Goal: Information Seeking & Learning: Get advice/opinions

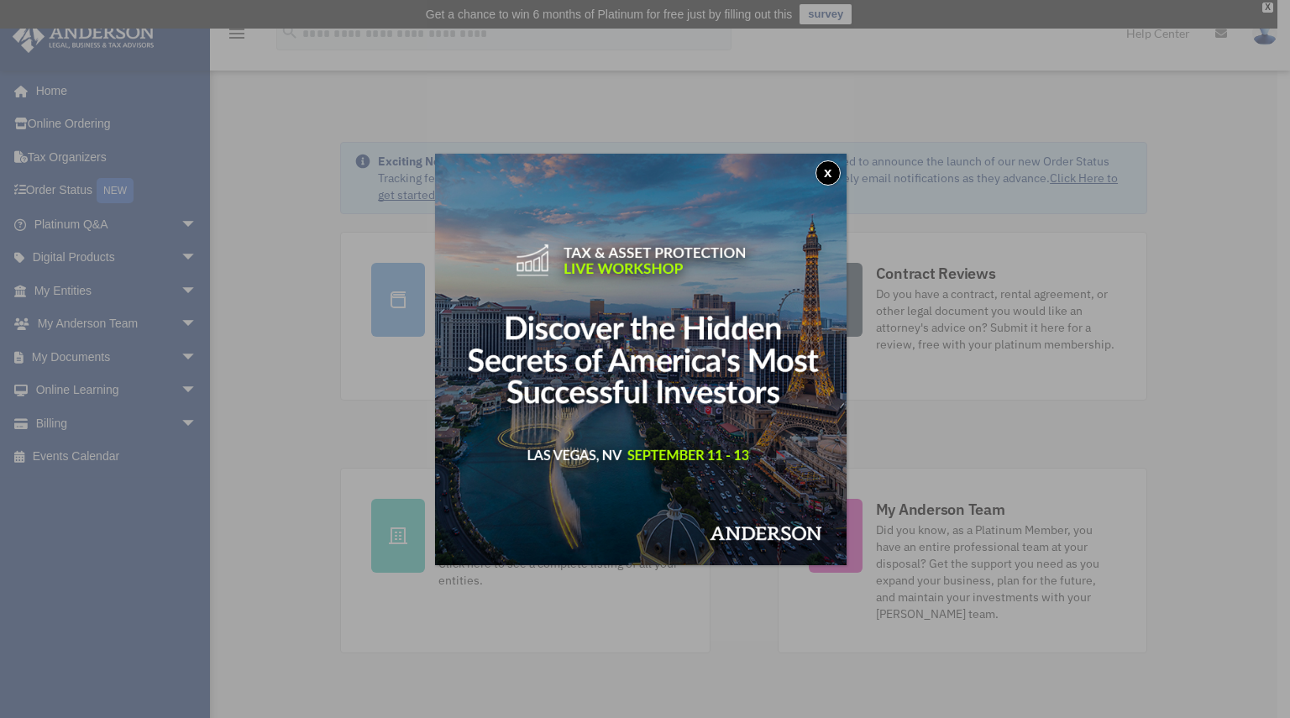
click at [831, 173] on button "x" at bounding box center [827, 172] width 25 height 25
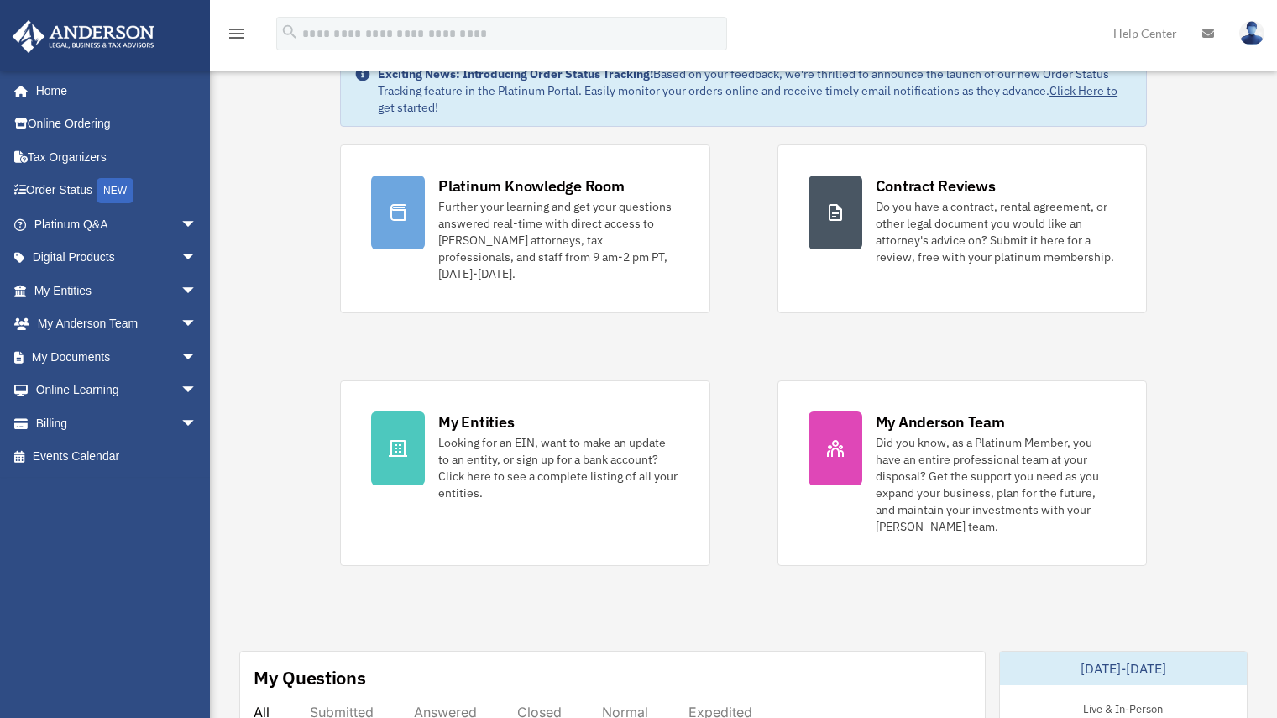
scroll to position [88, 0]
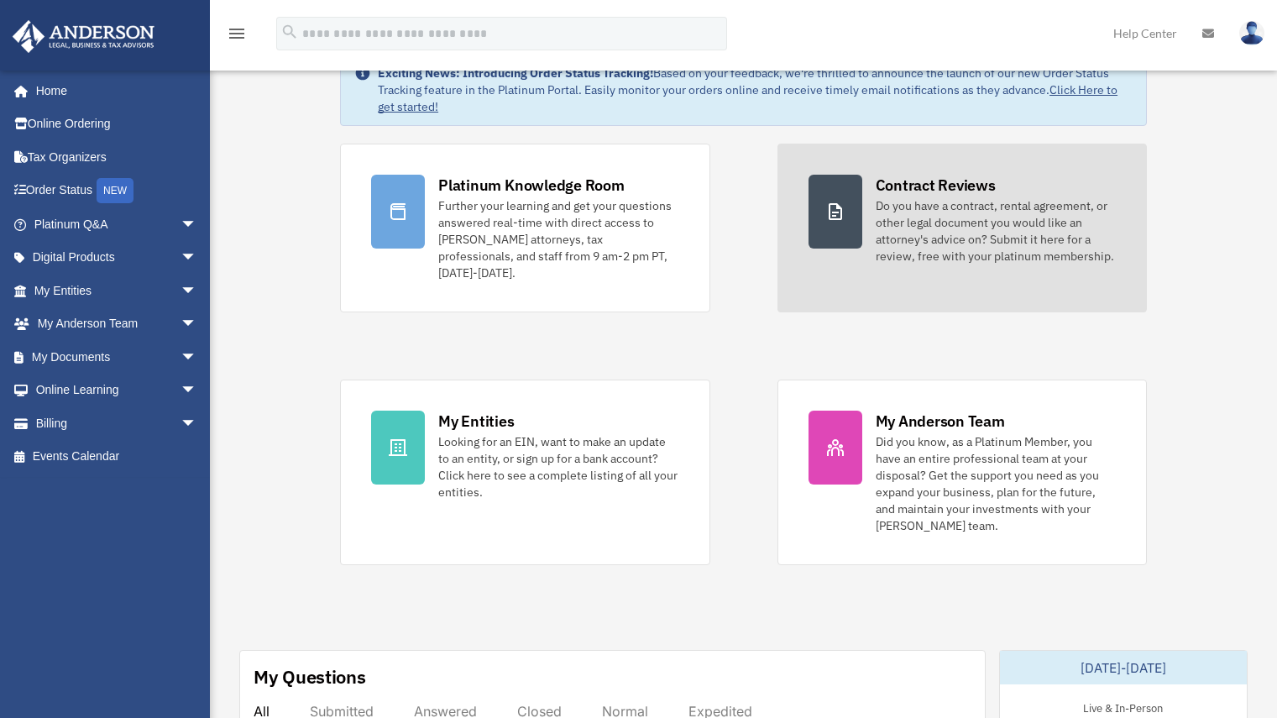
click at [905, 230] on div "Do you have a contract, rental agreement, or other legal document you would lik…" at bounding box center [996, 230] width 240 height 67
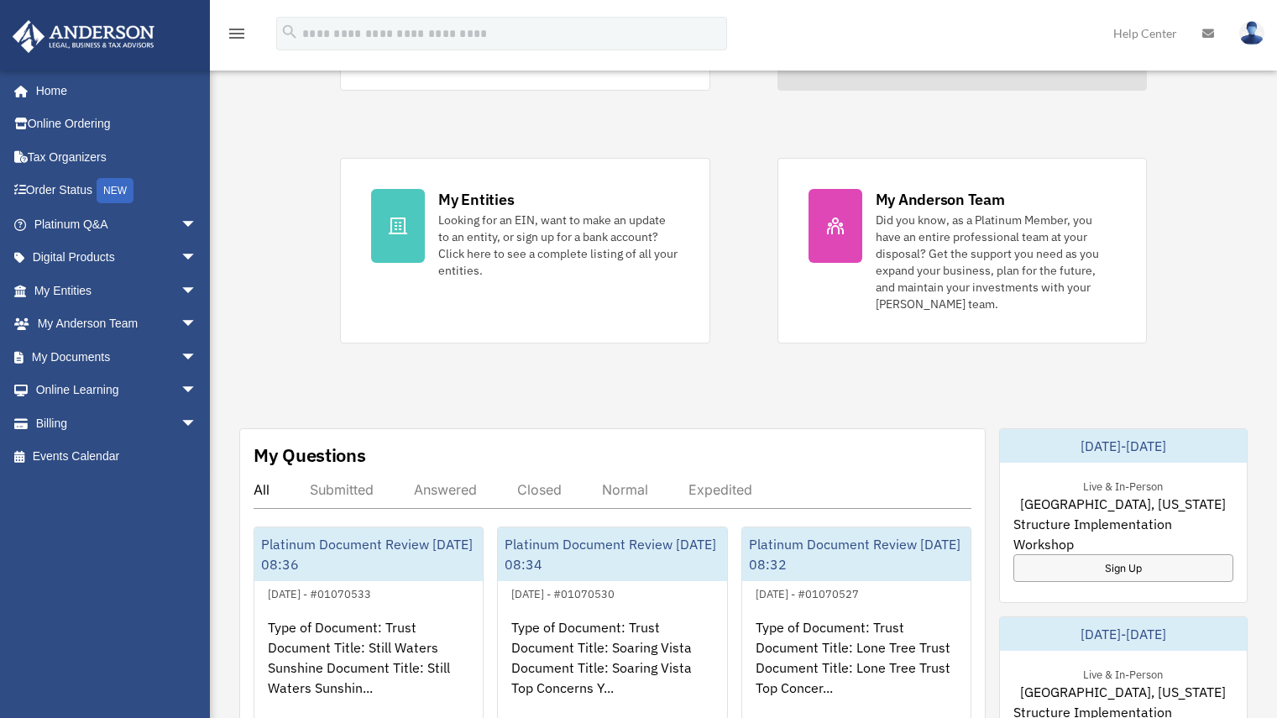
scroll to position [318, 0]
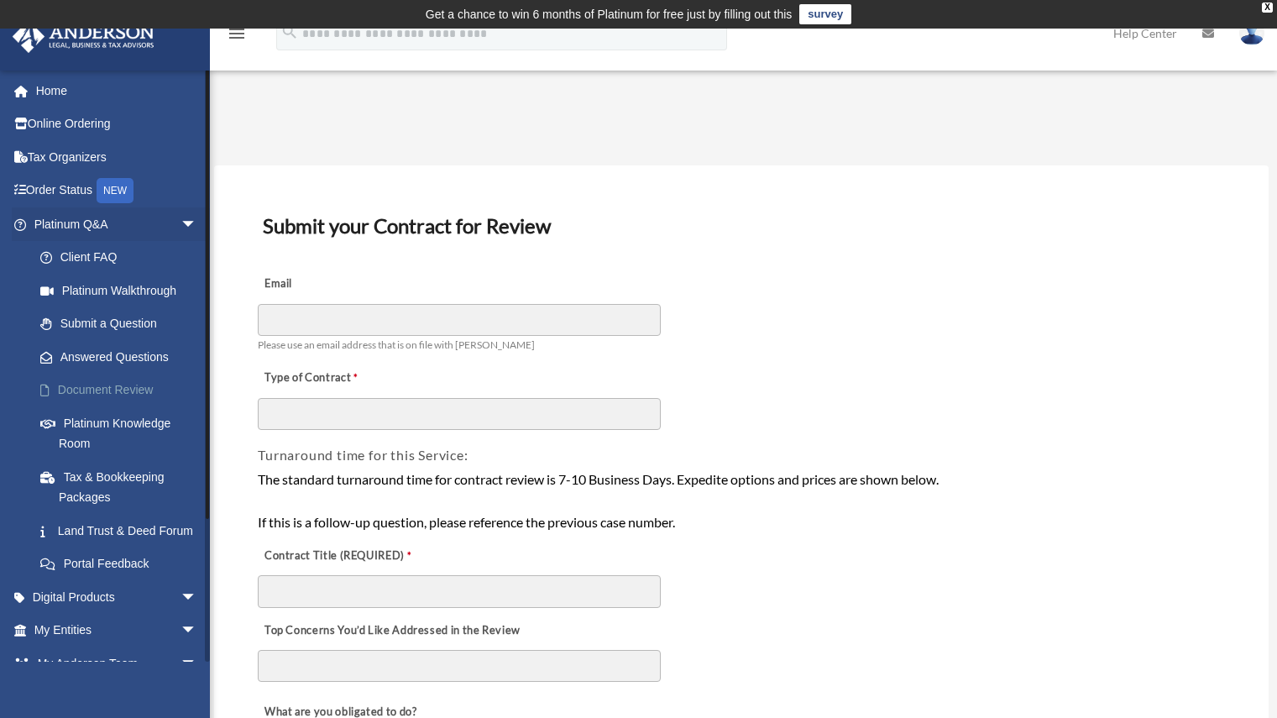
click at [96, 382] on link "Document Review" at bounding box center [123, 391] width 199 height 34
click at [71, 186] on link "Order Status NEW" at bounding box center [117, 191] width 211 height 34
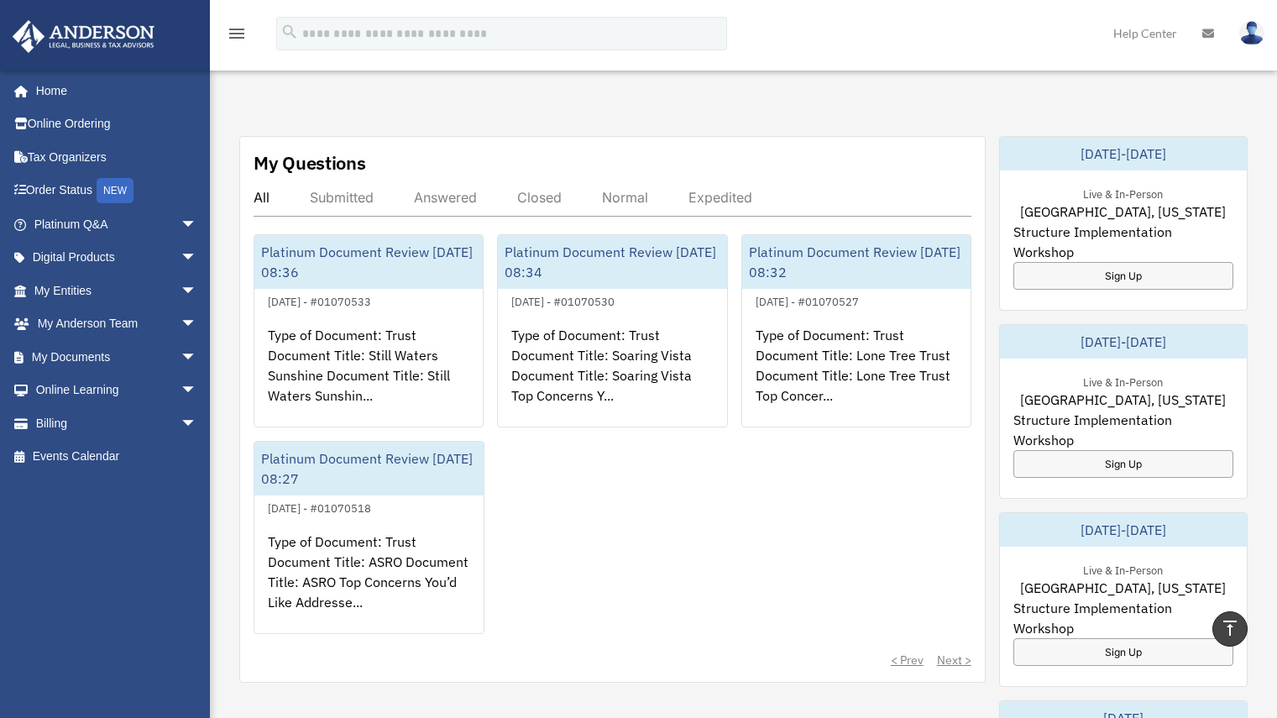
scroll to position [603, 0]
click at [455, 188] on div "Answered" at bounding box center [445, 196] width 63 height 17
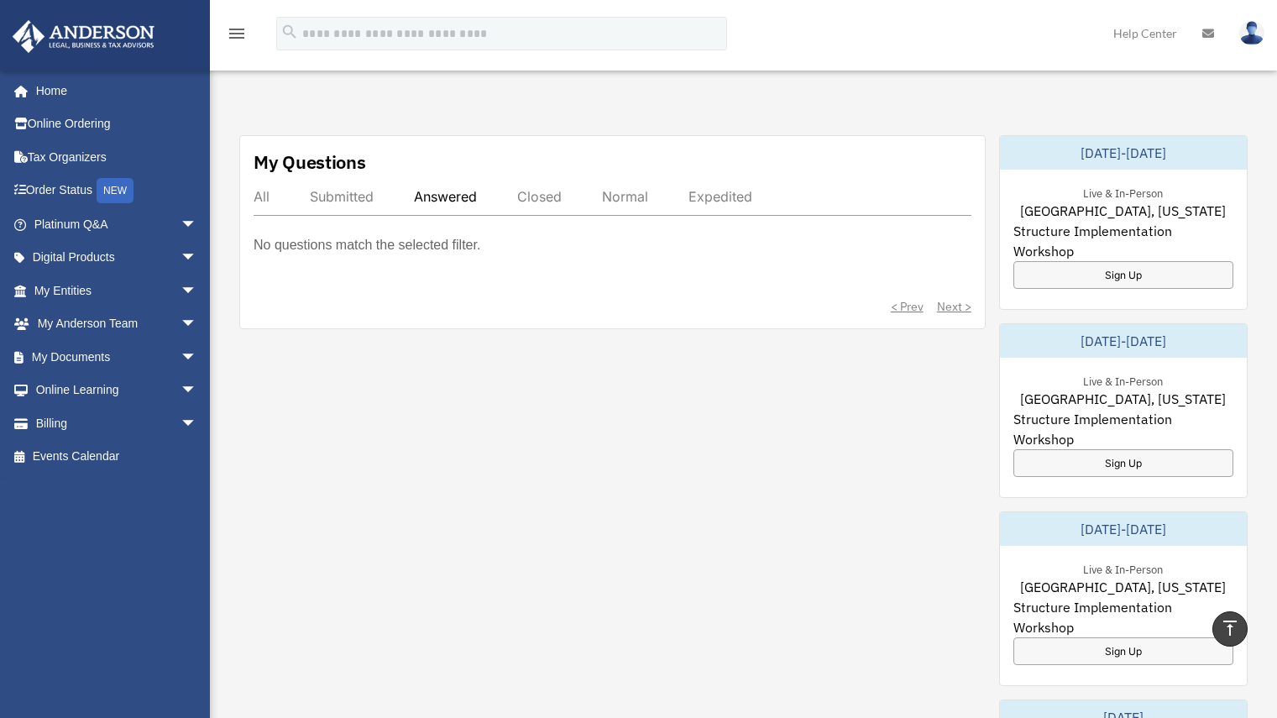
click at [272, 188] on div "All Submitted Answered Closed Normal Expedited" at bounding box center [613, 202] width 718 height 28
click at [337, 188] on div "Submitted" at bounding box center [342, 196] width 64 height 17
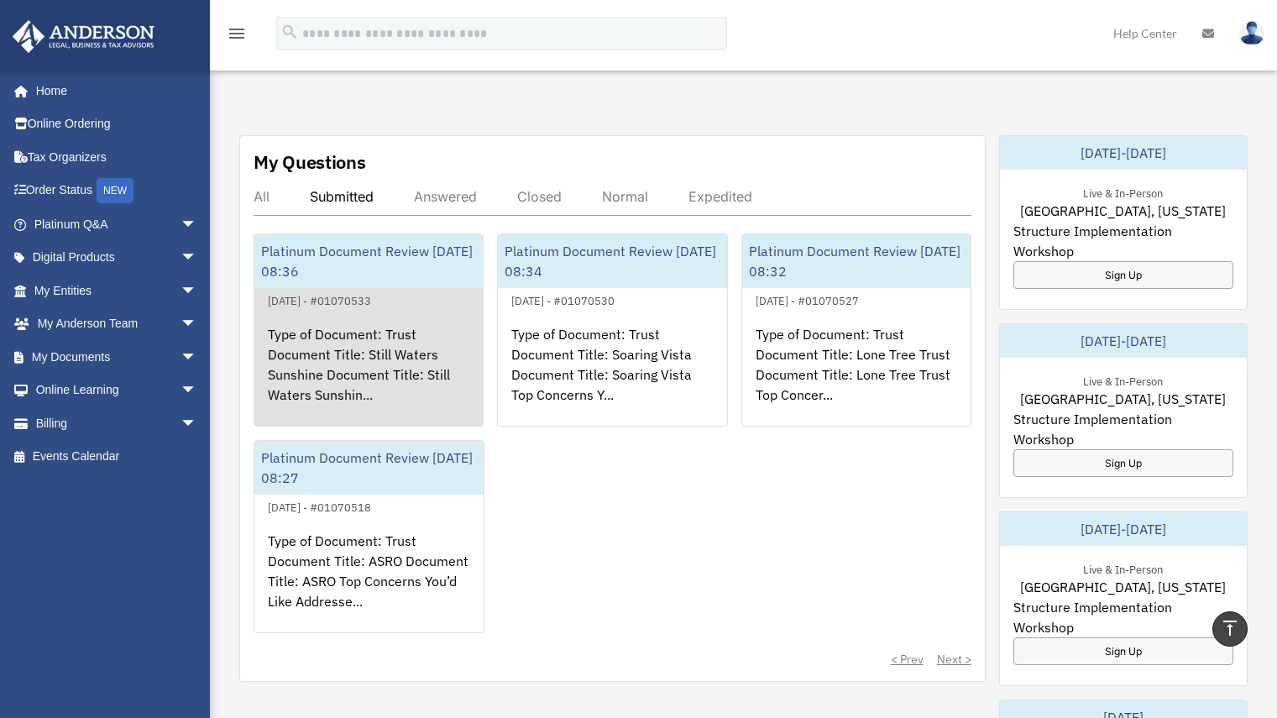
click at [357, 311] on div "Type of Document: Trust Document Title: Still Waters Sunshine Document Title: S…" at bounding box center [368, 376] width 228 height 131
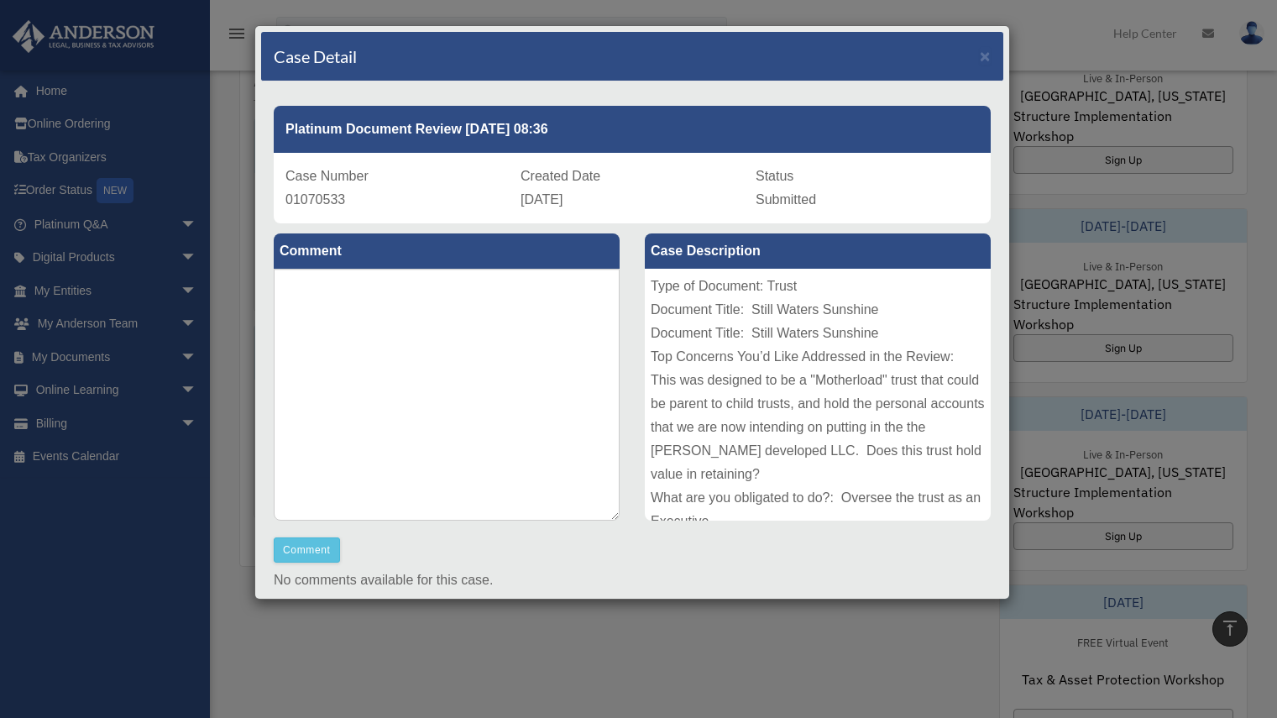
scroll to position [717, 0]
click at [980, 59] on span "×" at bounding box center [985, 55] width 11 height 19
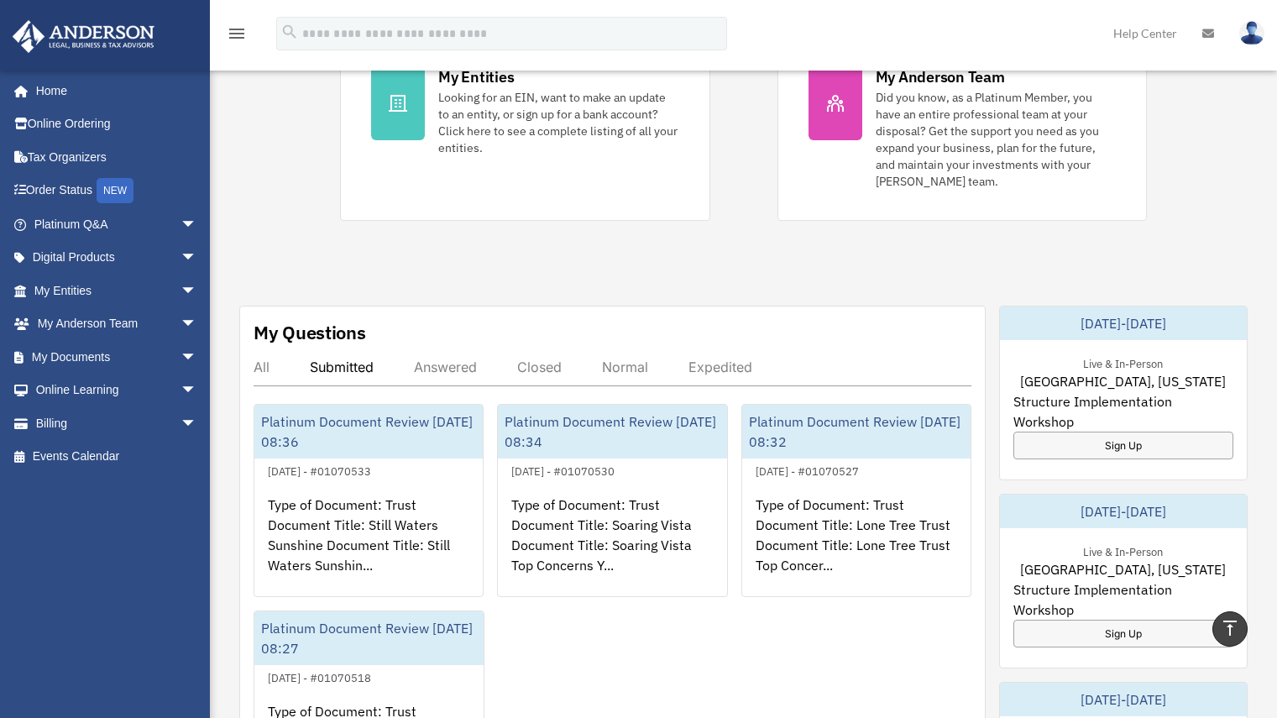
scroll to position [432, 0]
click at [624, 359] on div "Normal" at bounding box center [625, 367] width 46 height 17
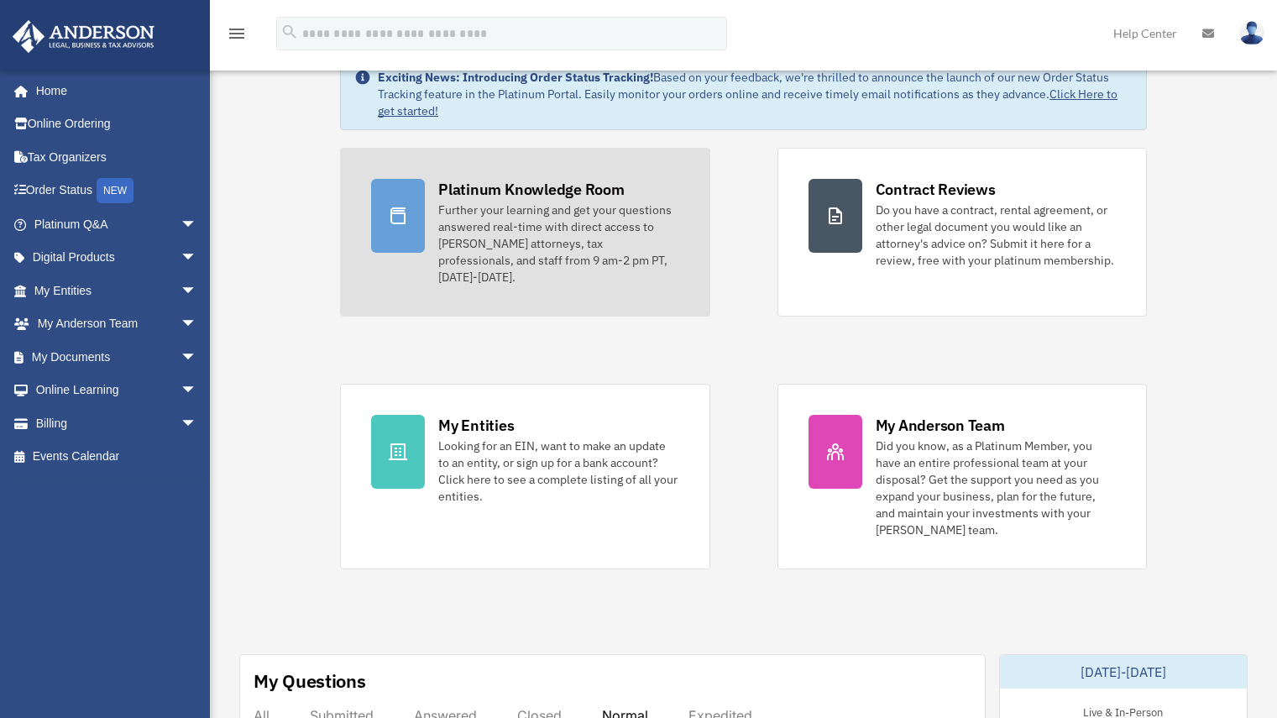
scroll to position [0, 0]
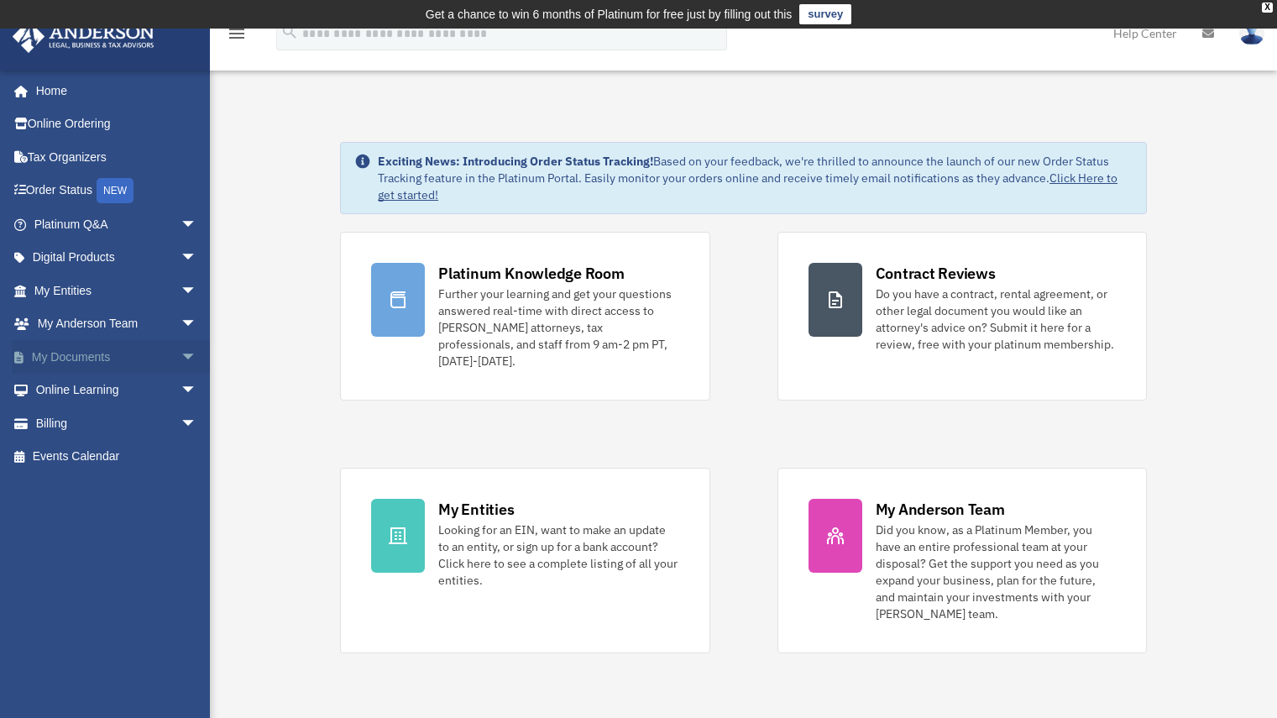
click at [74, 349] on link "My Documents arrow_drop_down" at bounding box center [117, 357] width 211 height 34
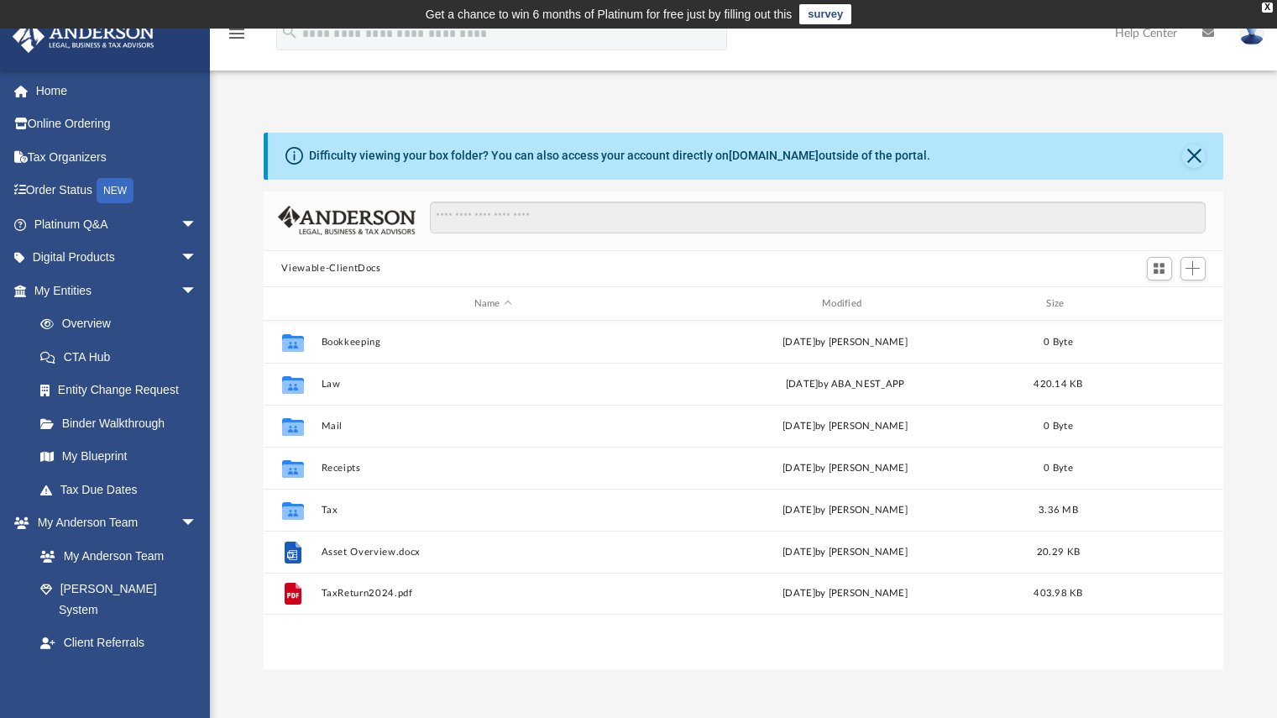
scroll to position [370, 948]
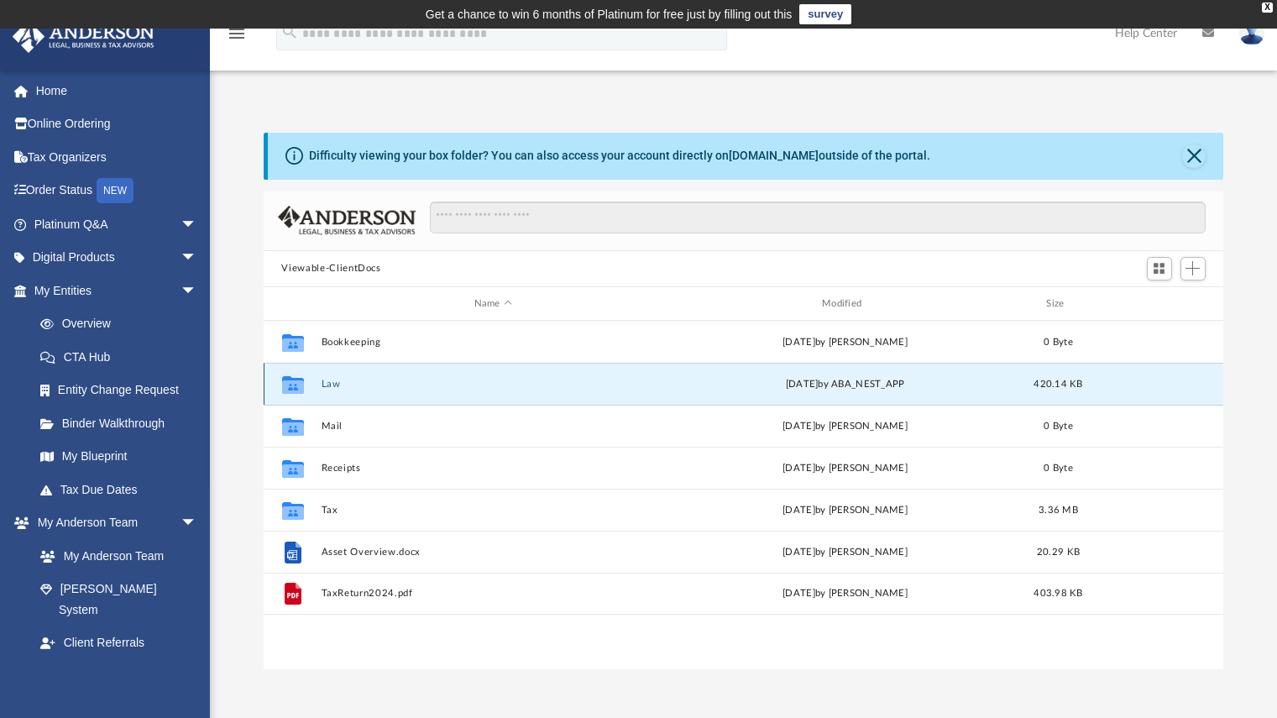
click at [354, 386] on button "Law" at bounding box center [493, 384] width 344 height 11
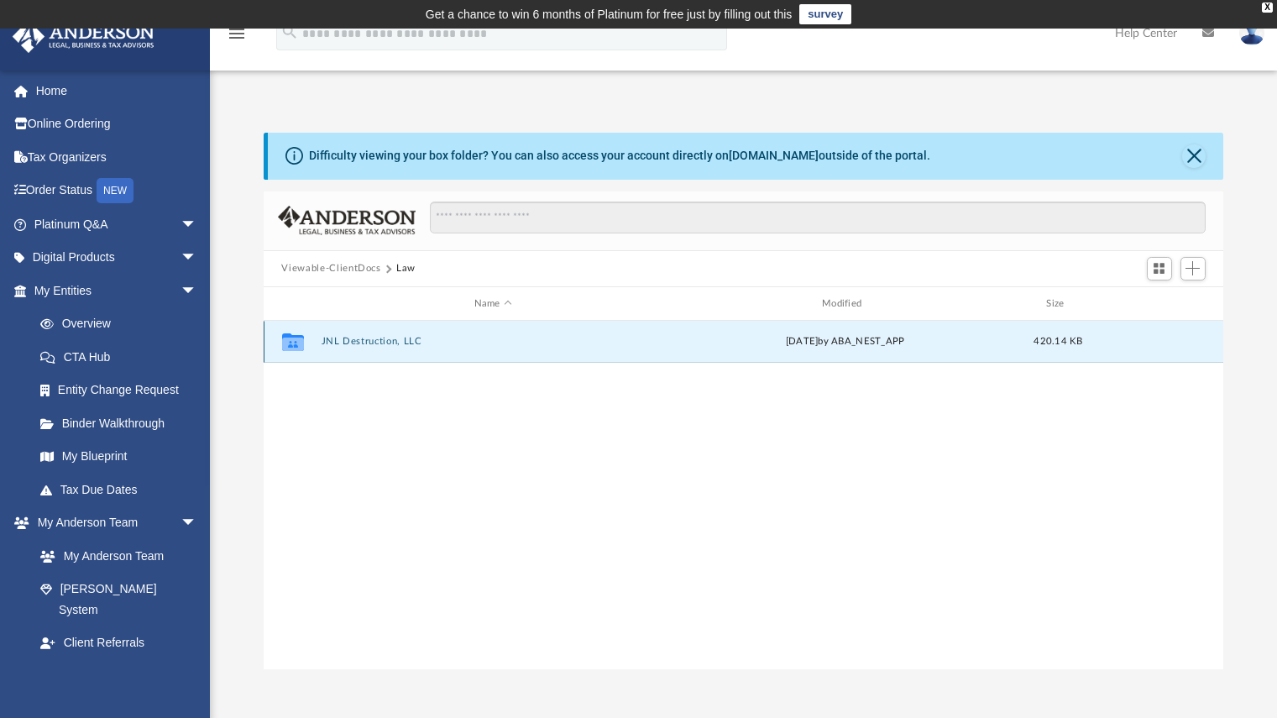
click at [369, 343] on button "JNL Destruction, LLC" at bounding box center [493, 342] width 344 height 11
click at [369, 343] on button "Initial Docs" at bounding box center [493, 342] width 344 height 11
click at [369, 343] on button "JNL Destruction, LLC - Filed Articles.pdf" at bounding box center [493, 342] width 344 height 11
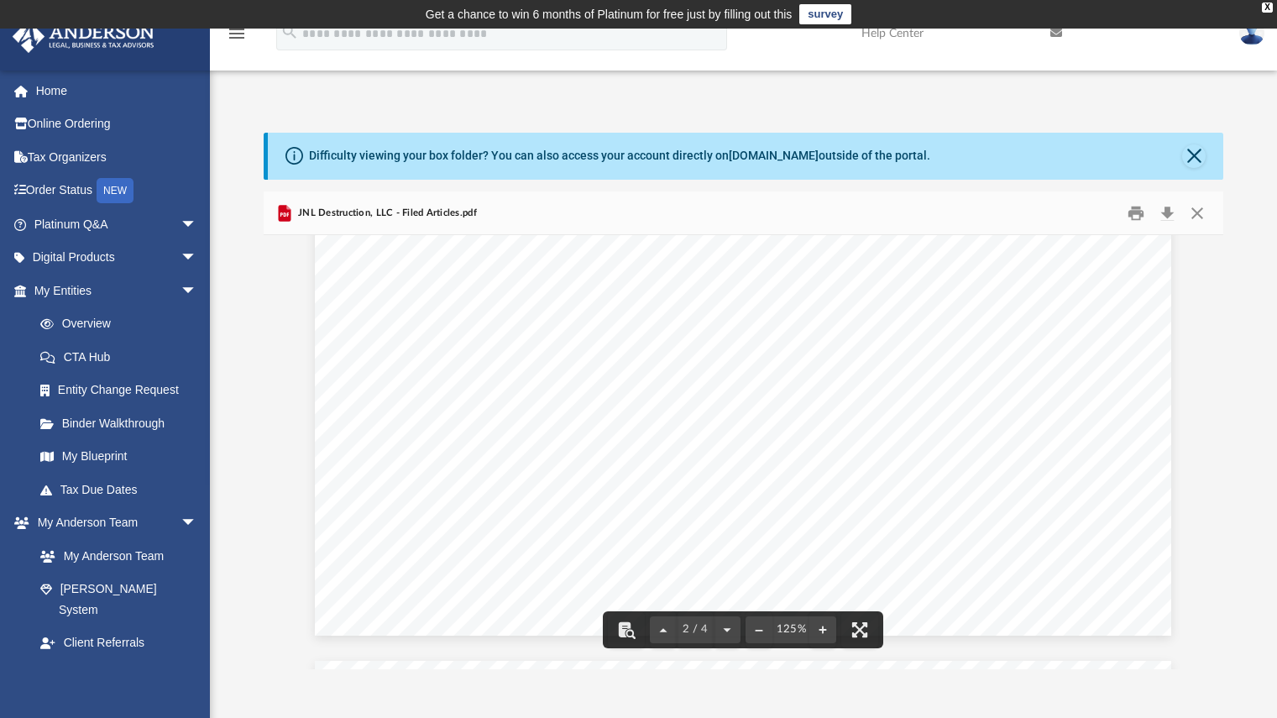
scroll to position [1853, 0]
click at [106, 352] on link "CTA Hub" at bounding box center [123, 357] width 199 height 34
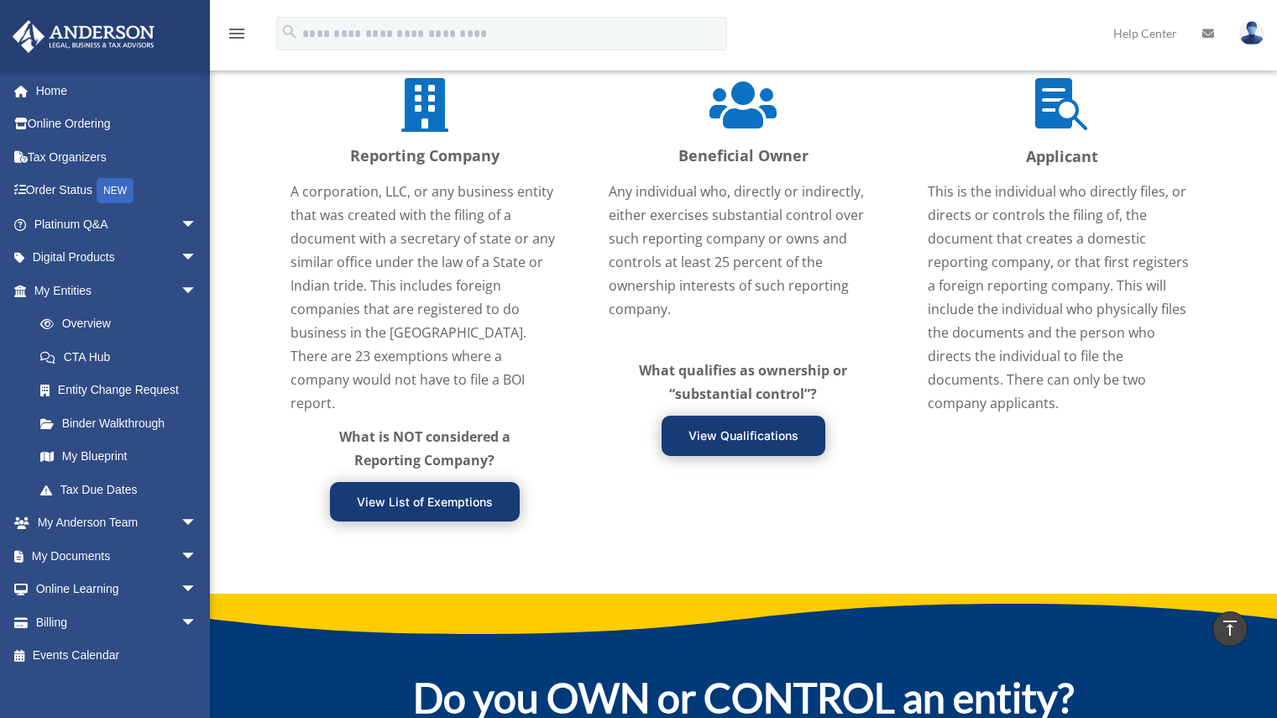
scroll to position [2037, 0]
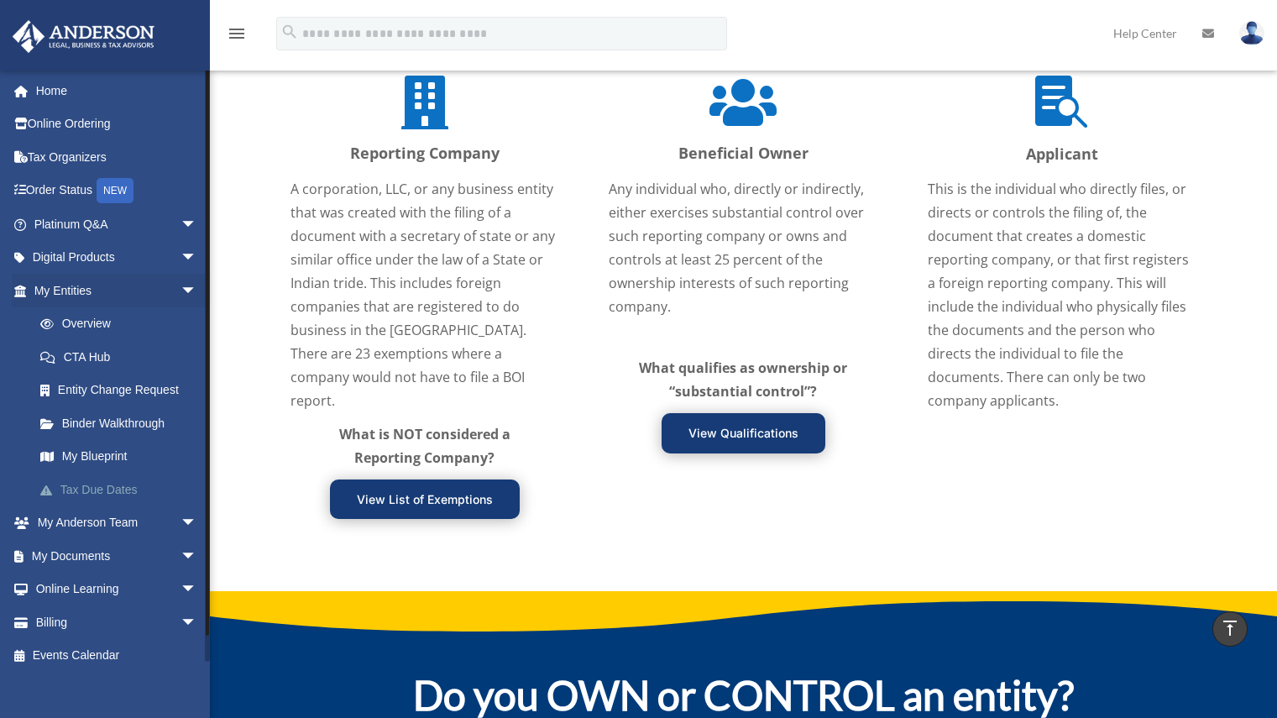
click at [117, 484] on link "Tax Due Dates" at bounding box center [123, 490] width 199 height 34
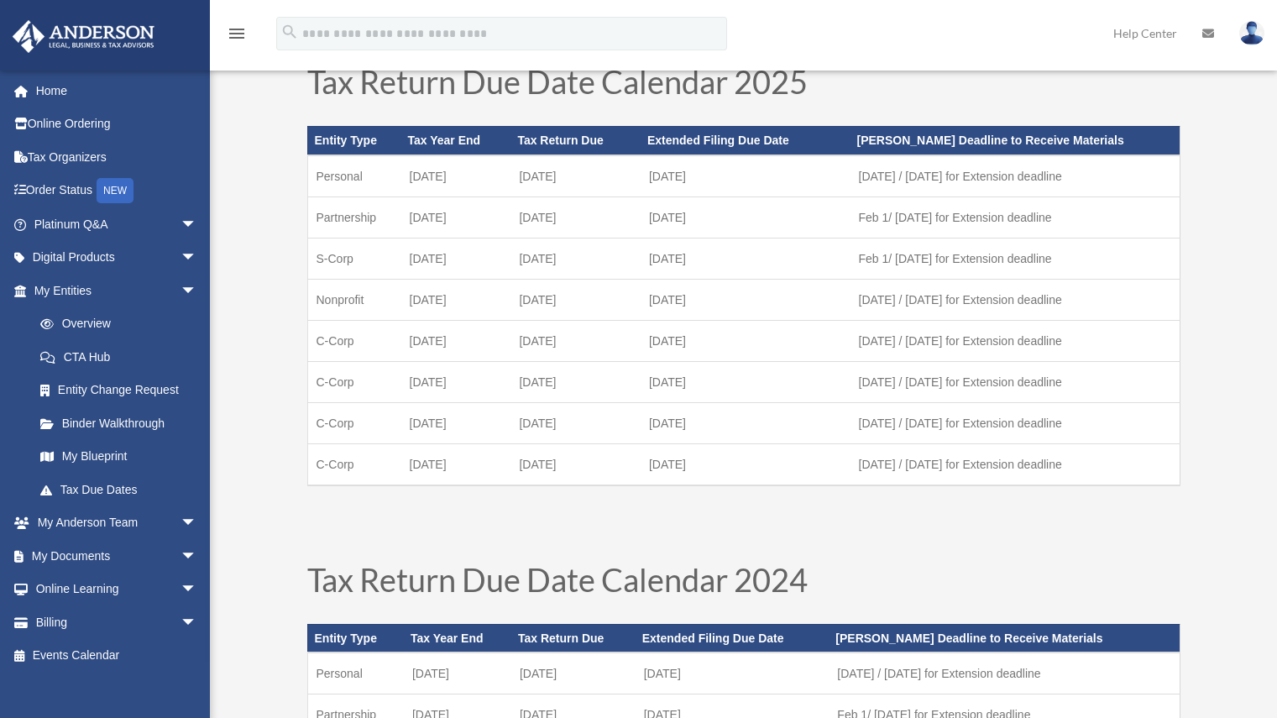
scroll to position [95, 0]
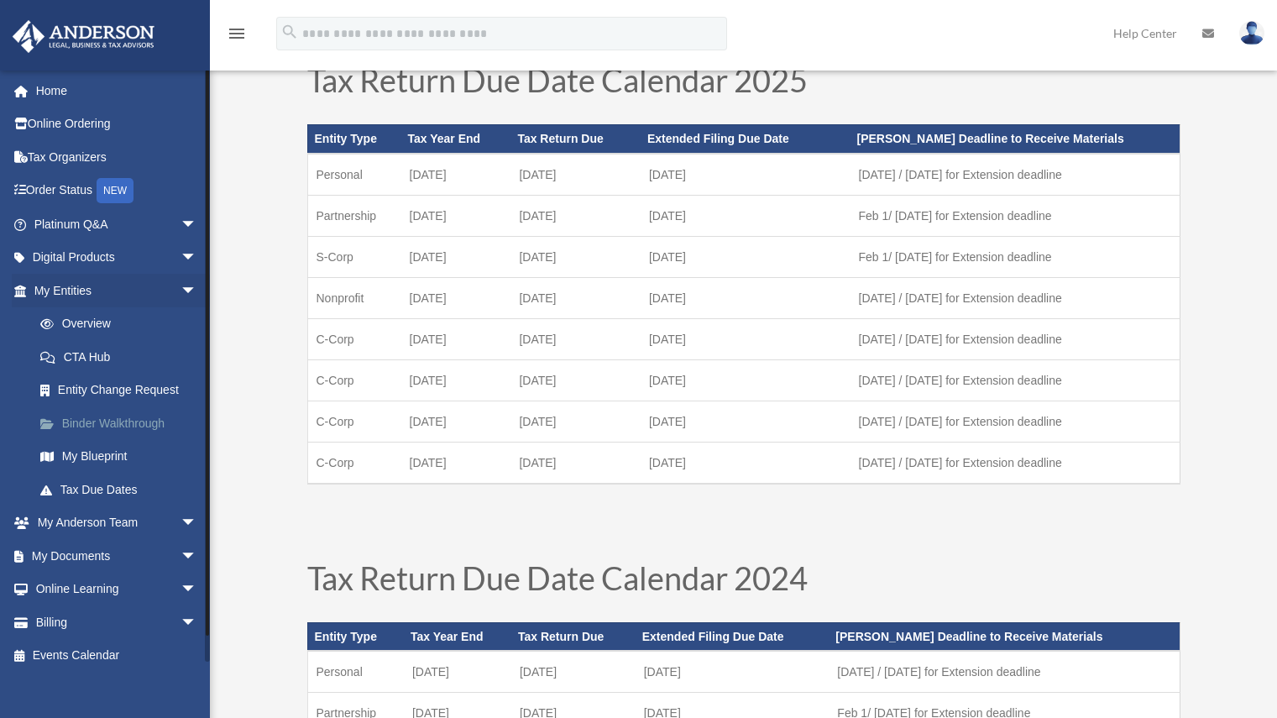
click at [142, 425] on link "Binder Walkthrough" at bounding box center [123, 423] width 199 height 34
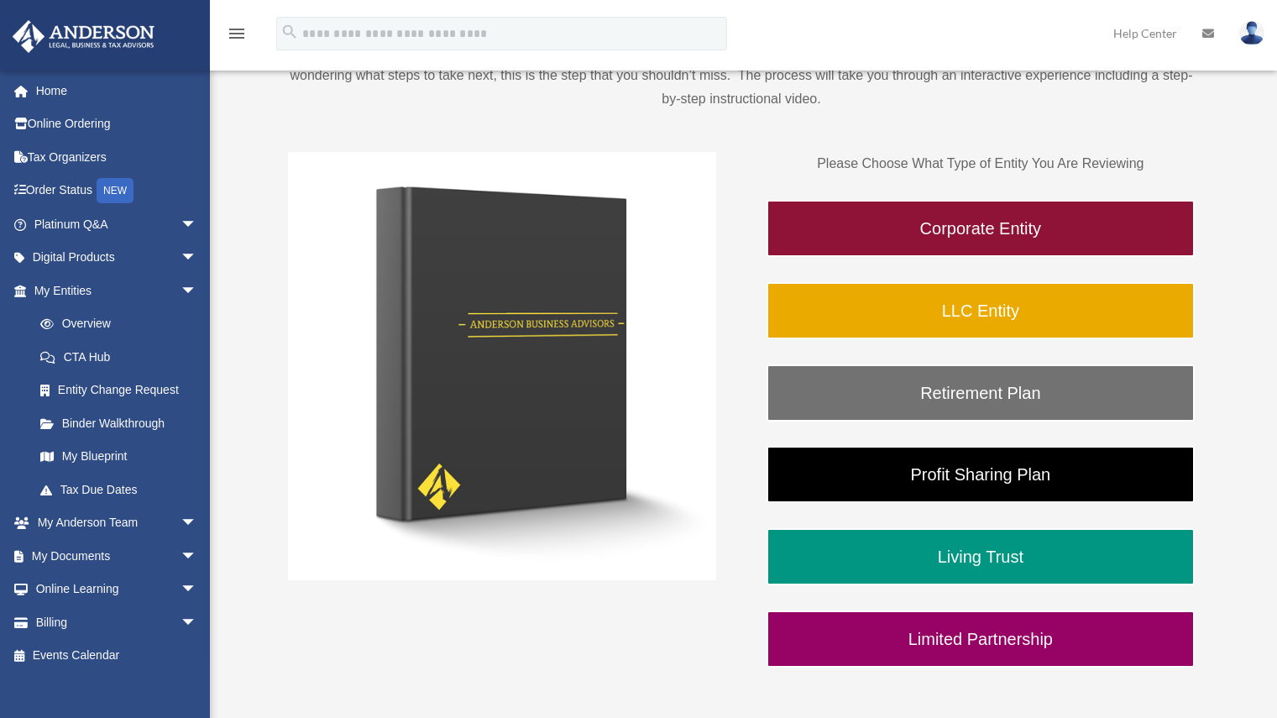
scroll to position [217, 0]
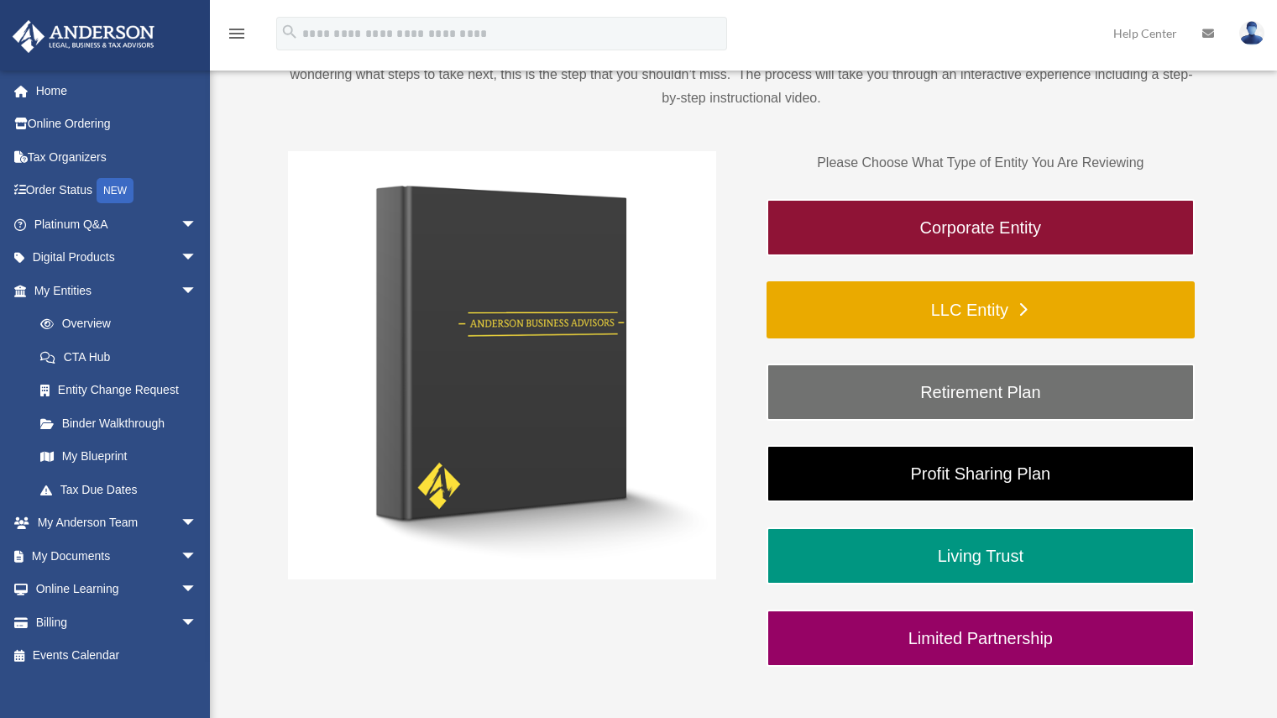
click at [962, 307] on link "LLC Entity" at bounding box center [981, 309] width 428 height 57
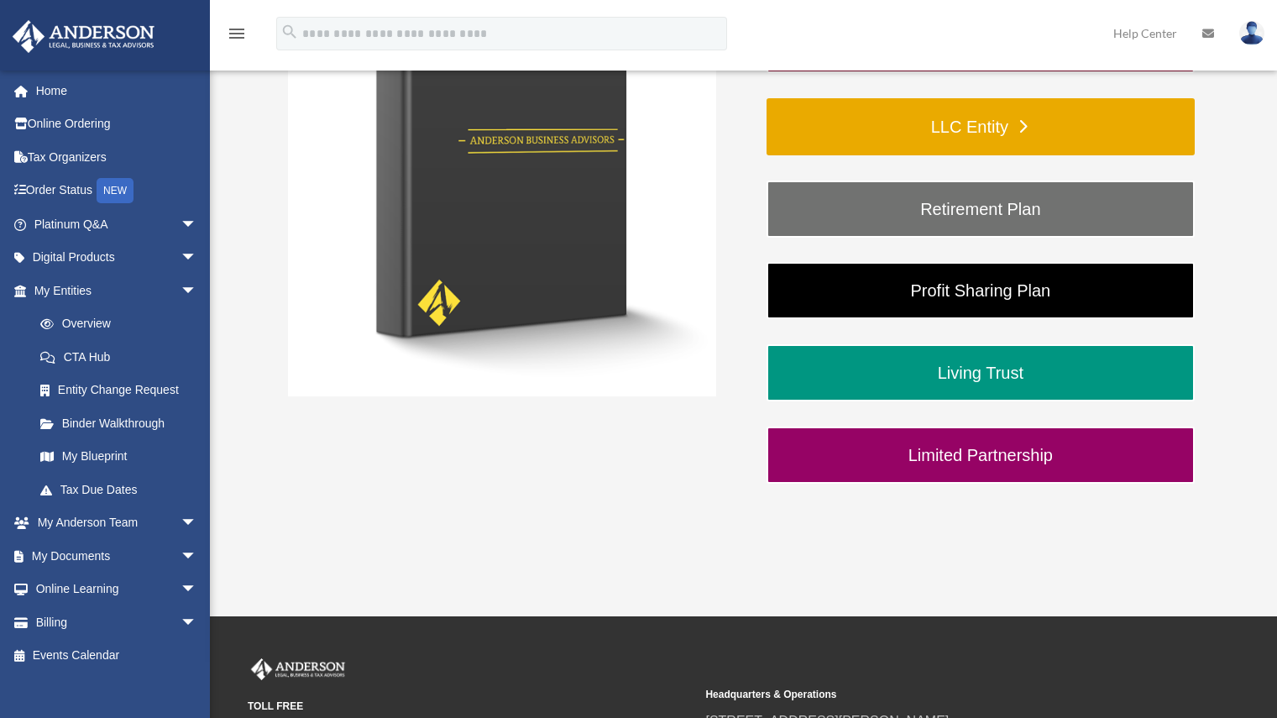
scroll to position [417, 0]
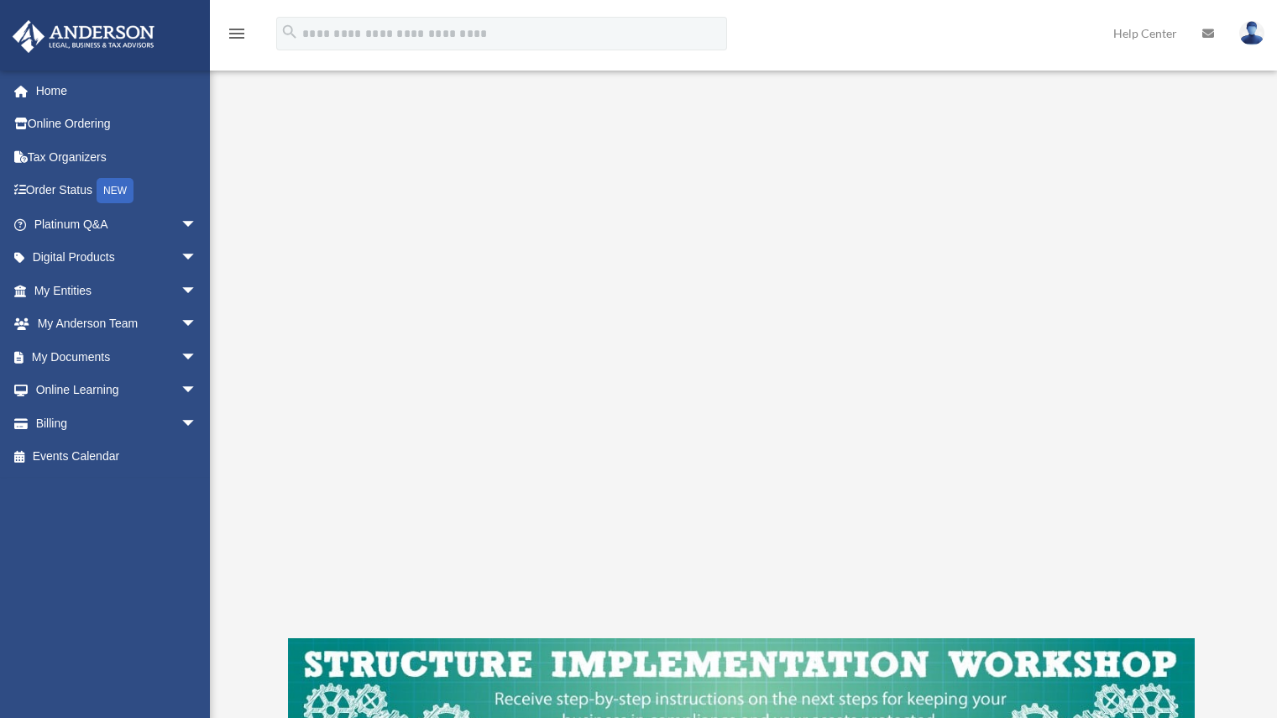
scroll to position [197, 0]
click at [94, 221] on link "Platinum Q&A arrow_drop_down" at bounding box center [117, 224] width 211 height 34
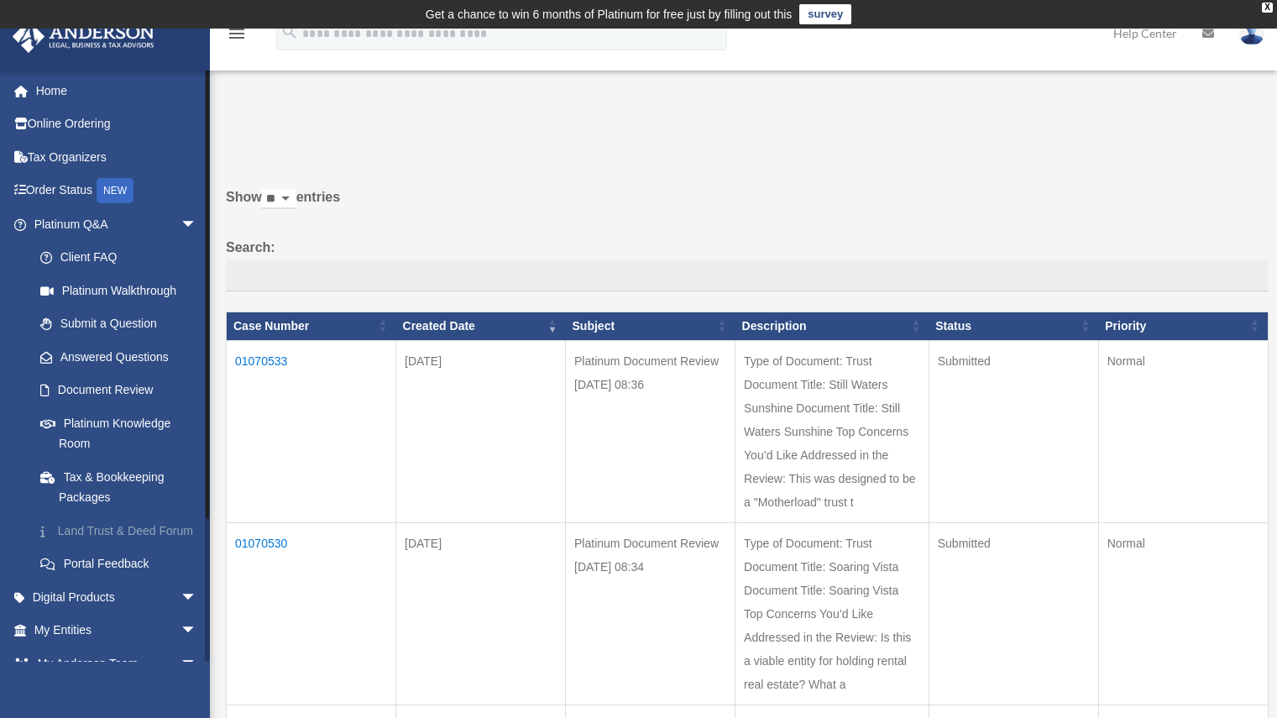
click at [118, 532] on link "Land Trust & Deed Forum" at bounding box center [123, 531] width 199 height 34
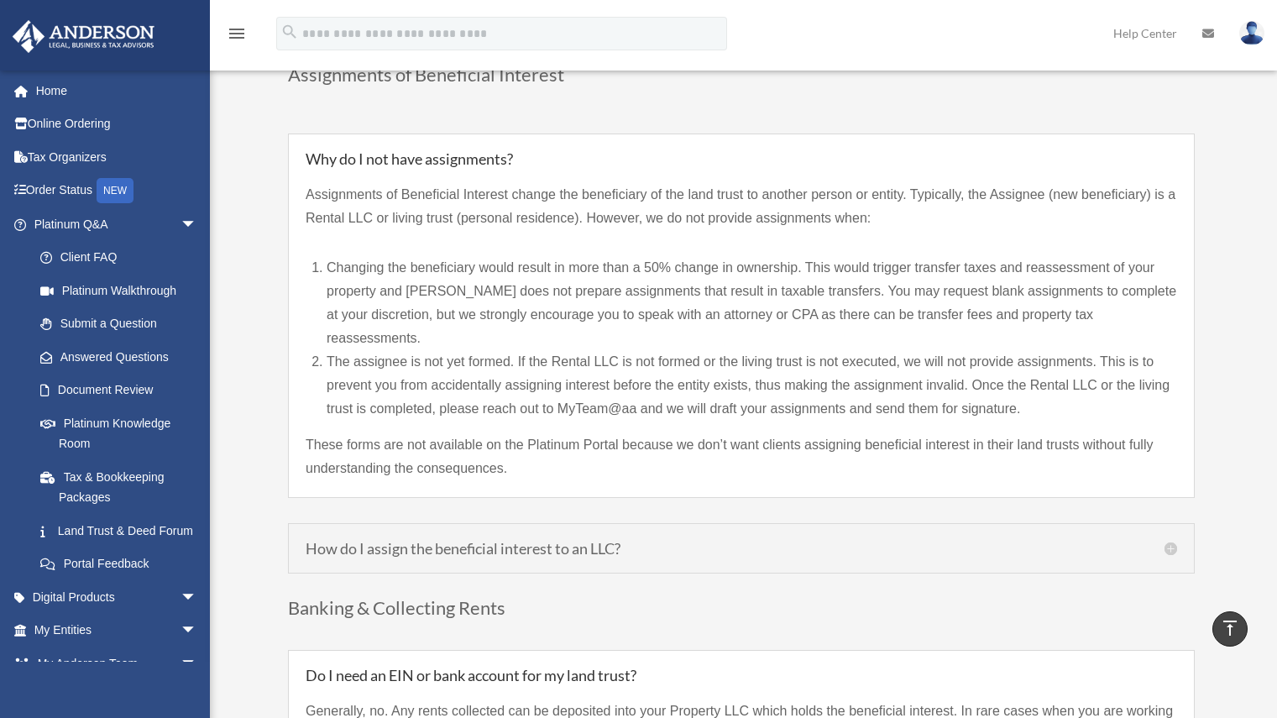
scroll to position [1504, 0]
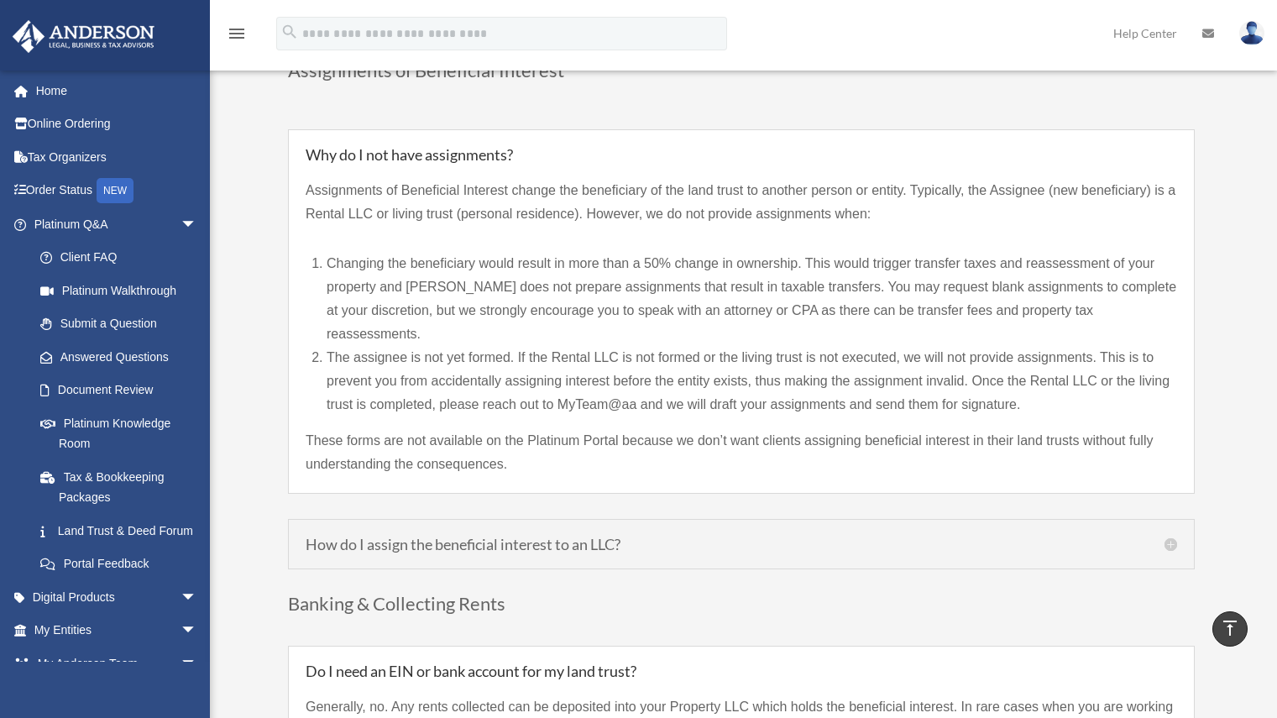
click at [688, 528] on div "How do I assign the beneficial interest to an LLC? If your LLC was created prio…" at bounding box center [741, 544] width 907 height 50
click at [660, 537] on h5 "How do I assign the beneficial interest to an LLC?" at bounding box center [742, 544] width 872 height 15
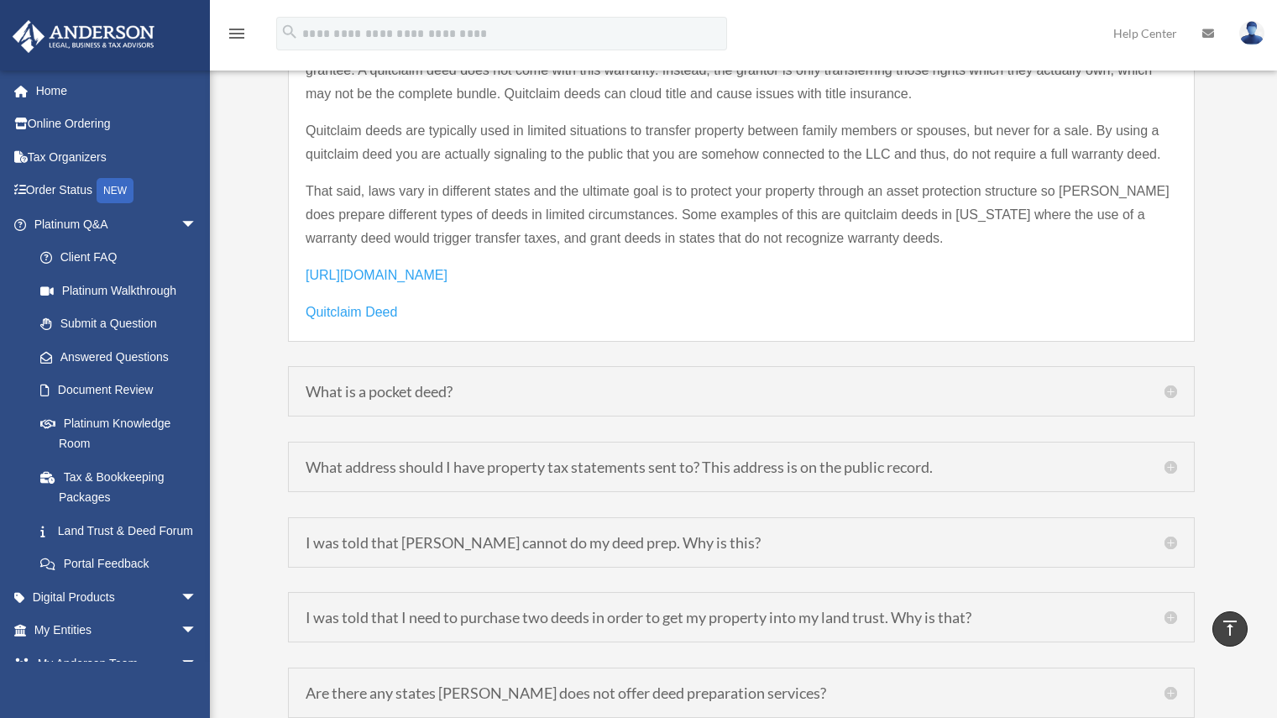
scroll to position [2287, 0]
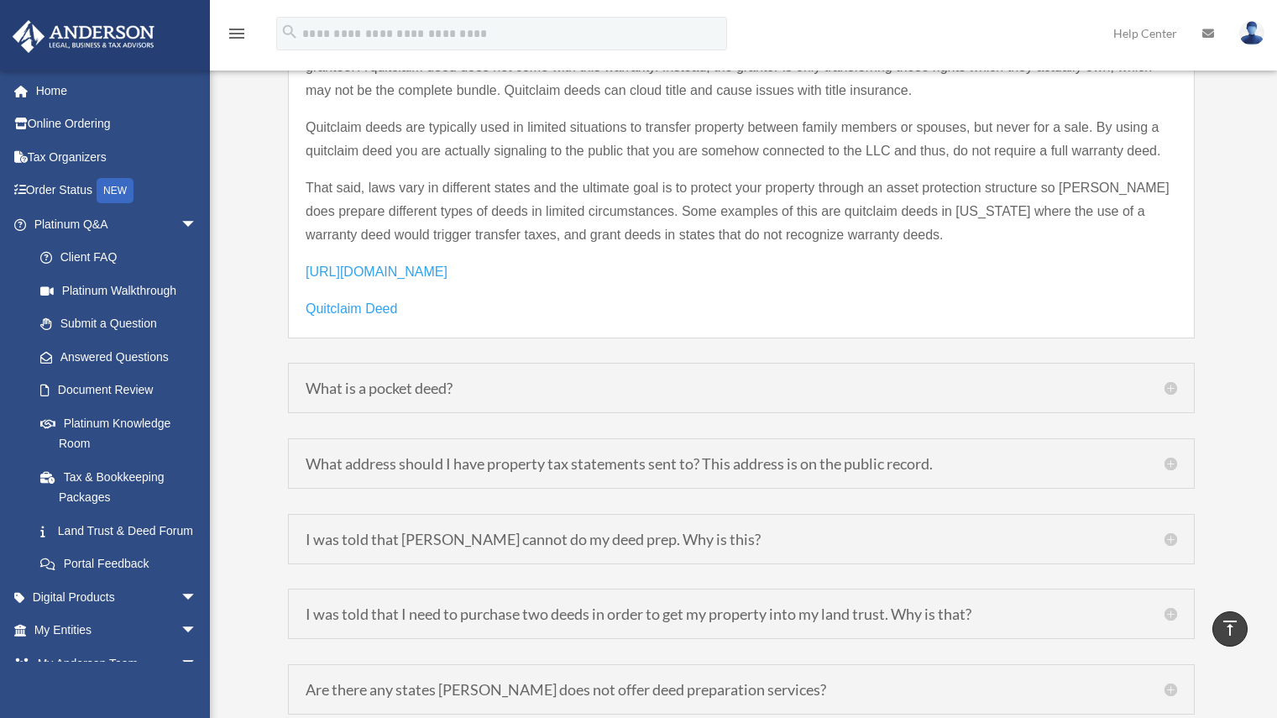
click at [611, 456] on h5 "What address should I have property tax statements sent to? This address is on …" at bounding box center [742, 463] width 872 height 15
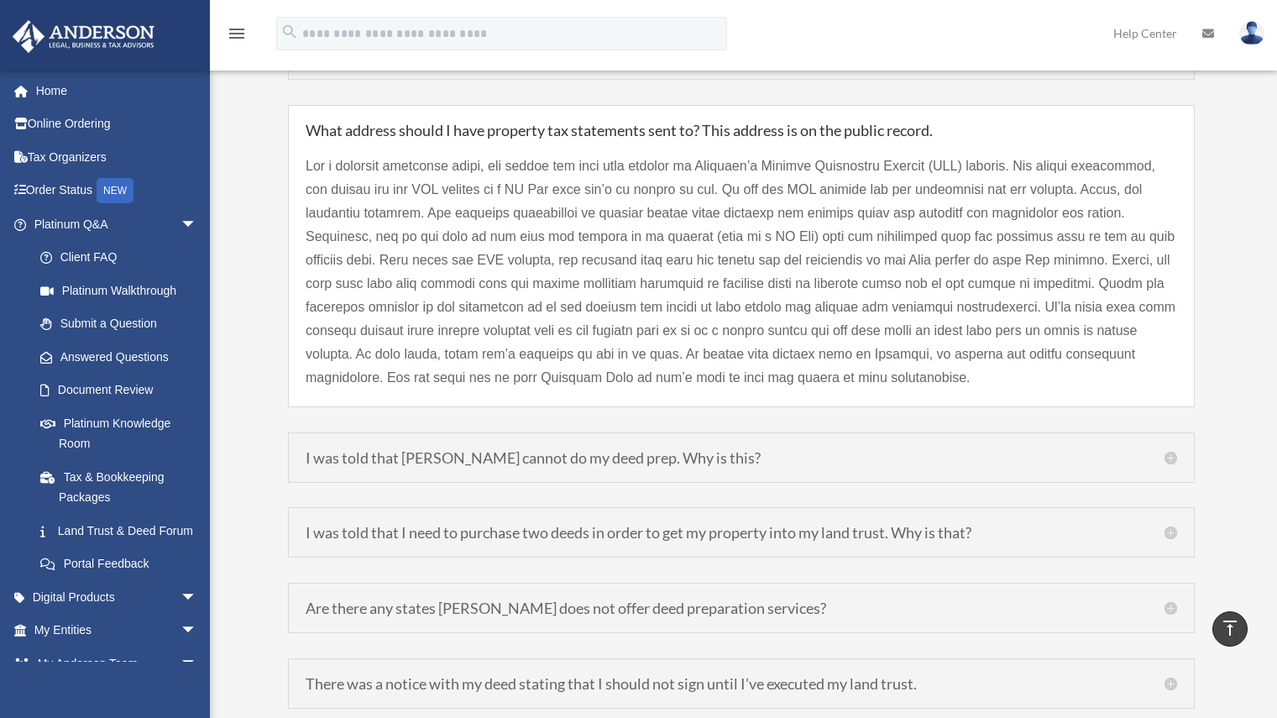
scroll to position [2231, 0]
click at [712, 524] on h5 "I was told that I need to purchase two deeds in order to get my property into m…" at bounding box center [742, 531] width 872 height 15
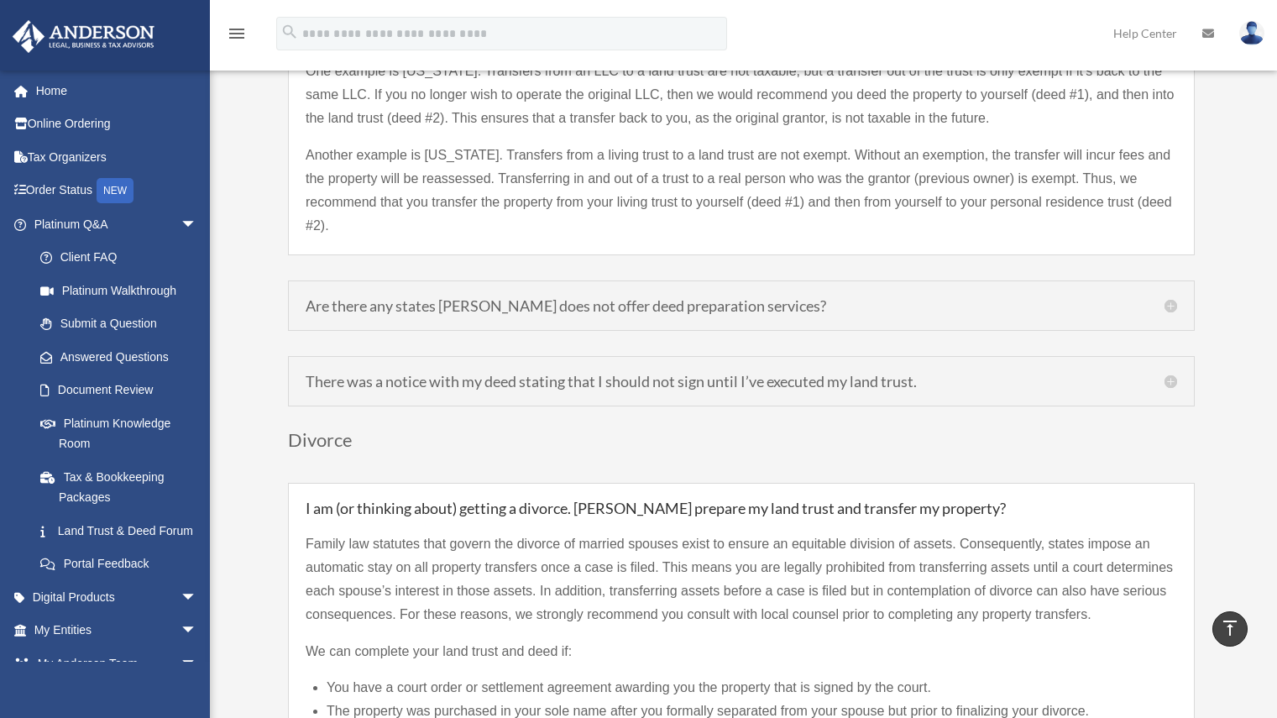
scroll to position [2561, 0]
click at [641, 372] on h5 "There was a notice with my deed stating that I should not sign until I’ve execu…" at bounding box center [742, 379] width 872 height 15
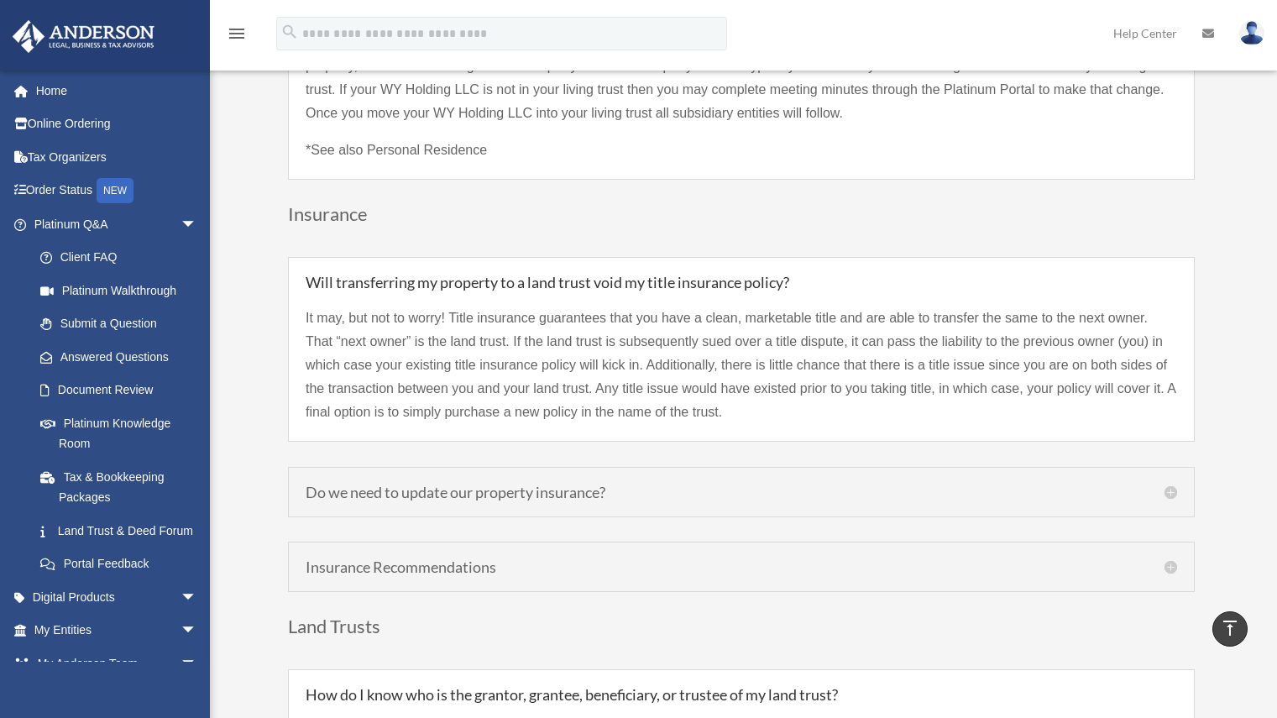
scroll to position [3264, 0]
click at [766, 484] on h5 "Do we need to update our property insurance?" at bounding box center [742, 491] width 872 height 15
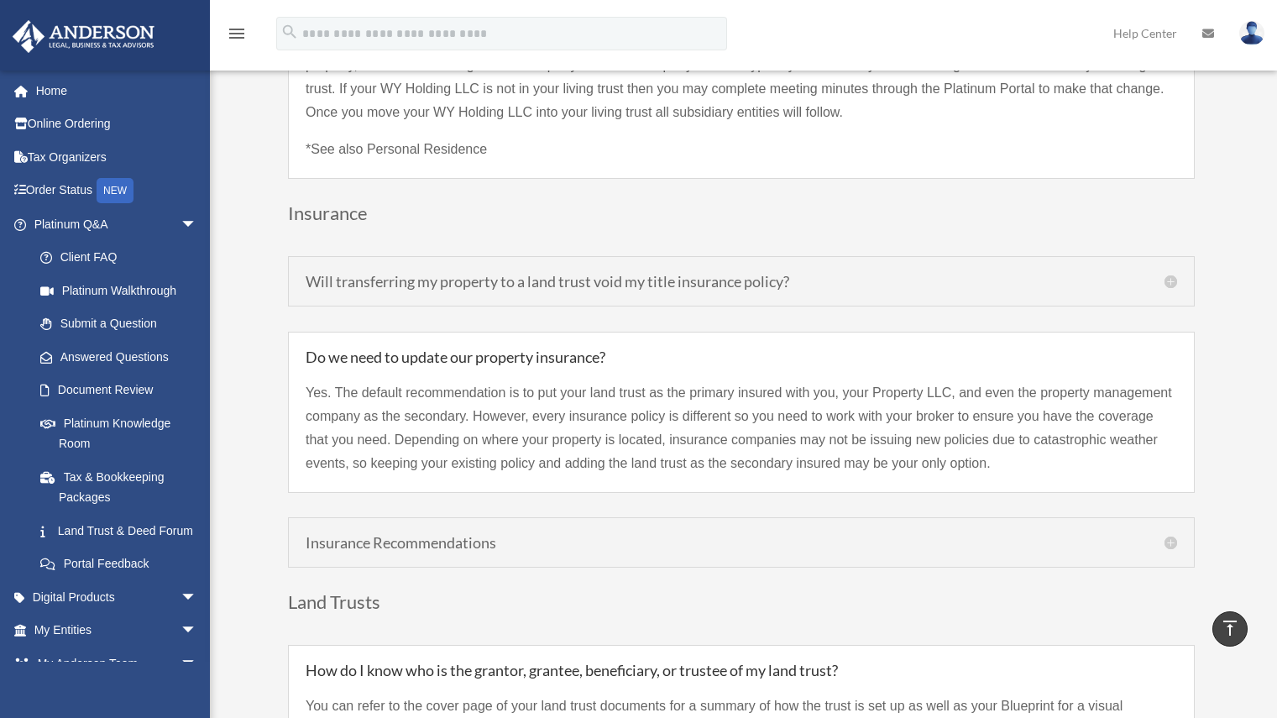
click at [668, 533] on div "Insurance Recommendations National Real Estate Insurance Group [DOMAIN_NAME] Ch…" at bounding box center [741, 542] width 907 height 50
click at [482, 528] on div "Insurance Recommendations National Real Estate Insurance Group [DOMAIN_NAME] Ch…" at bounding box center [741, 542] width 907 height 50
click at [483, 535] on h5 "Insurance Recommendations" at bounding box center [742, 542] width 872 height 15
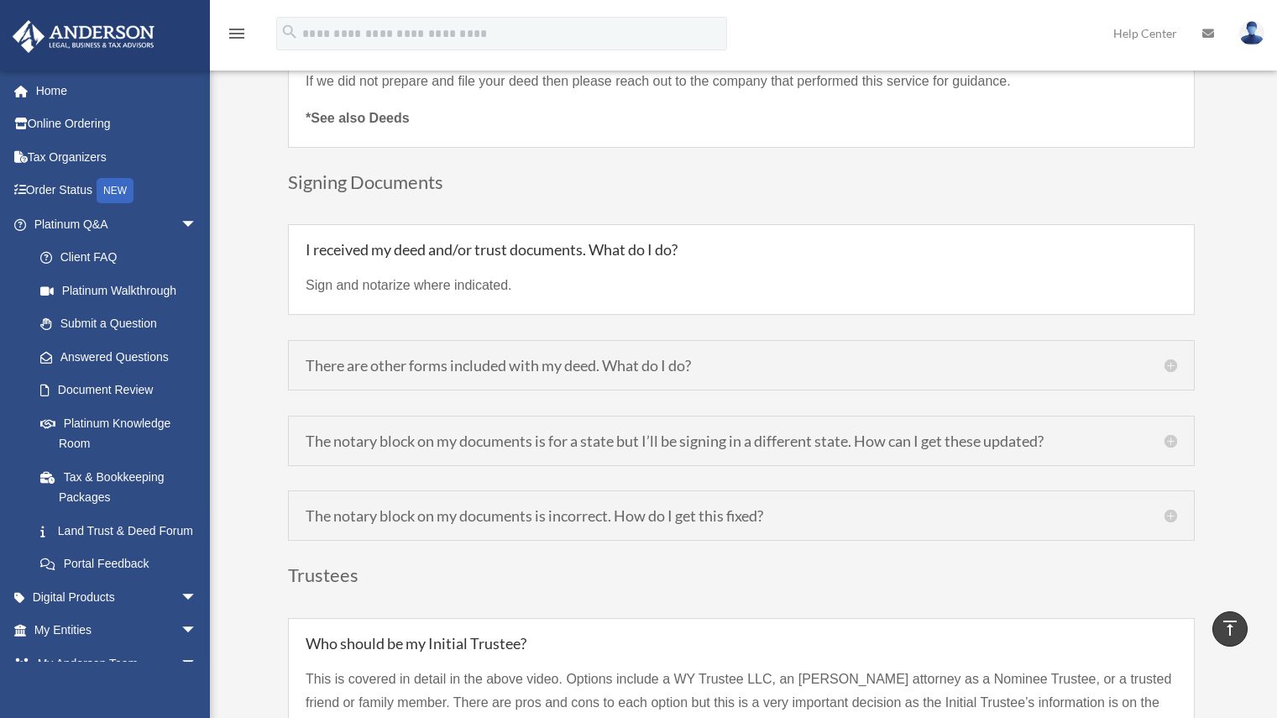
scroll to position [5098, 0]
click at [457, 431] on h5 "The notary block on my documents is for a state but I’ll be signing in a differ…" at bounding box center [742, 438] width 872 height 15
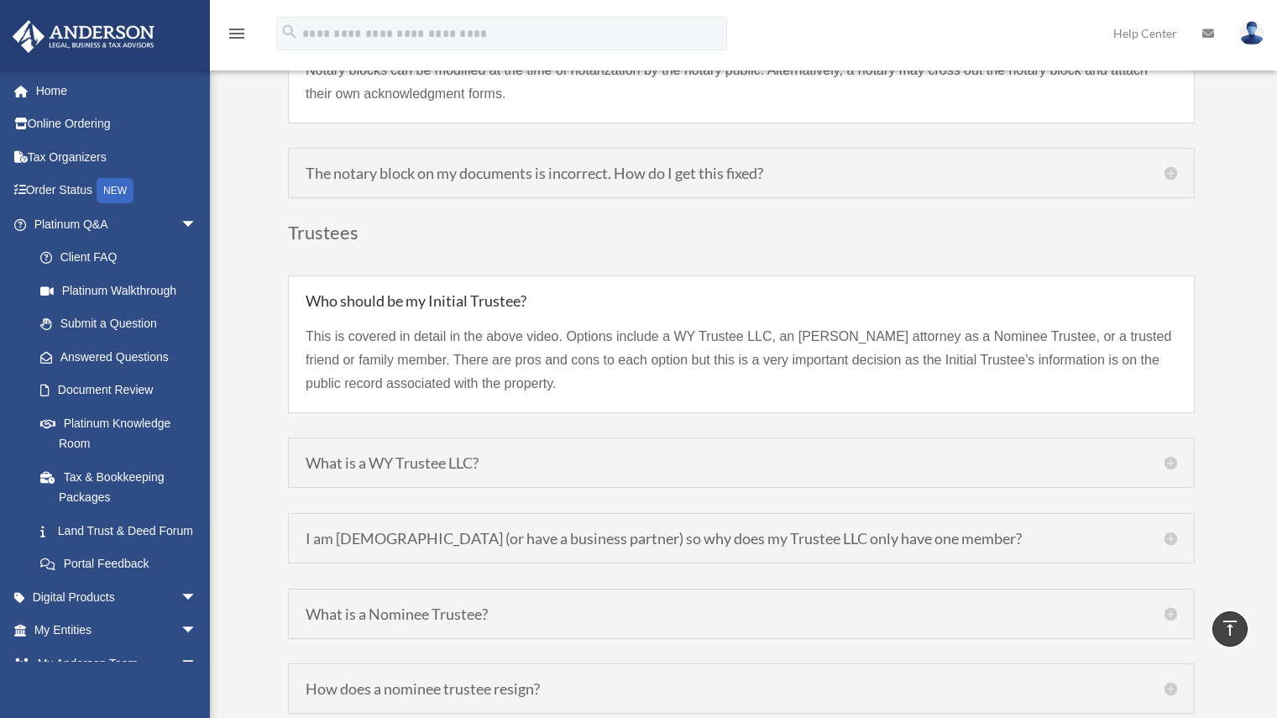
scroll to position [5463, 0]
drag, startPoint x: 457, startPoint y: 412, endPoint x: 381, endPoint y: 403, distance: 76.1
click at [381, 403] on div "Who should be my Initial Trustee? This is covered in detail in the above video.…" at bounding box center [741, 531] width 907 height 514
click at [458, 453] on h5 "What is a WY Trustee LLC?" at bounding box center [742, 460] width 872 height 15
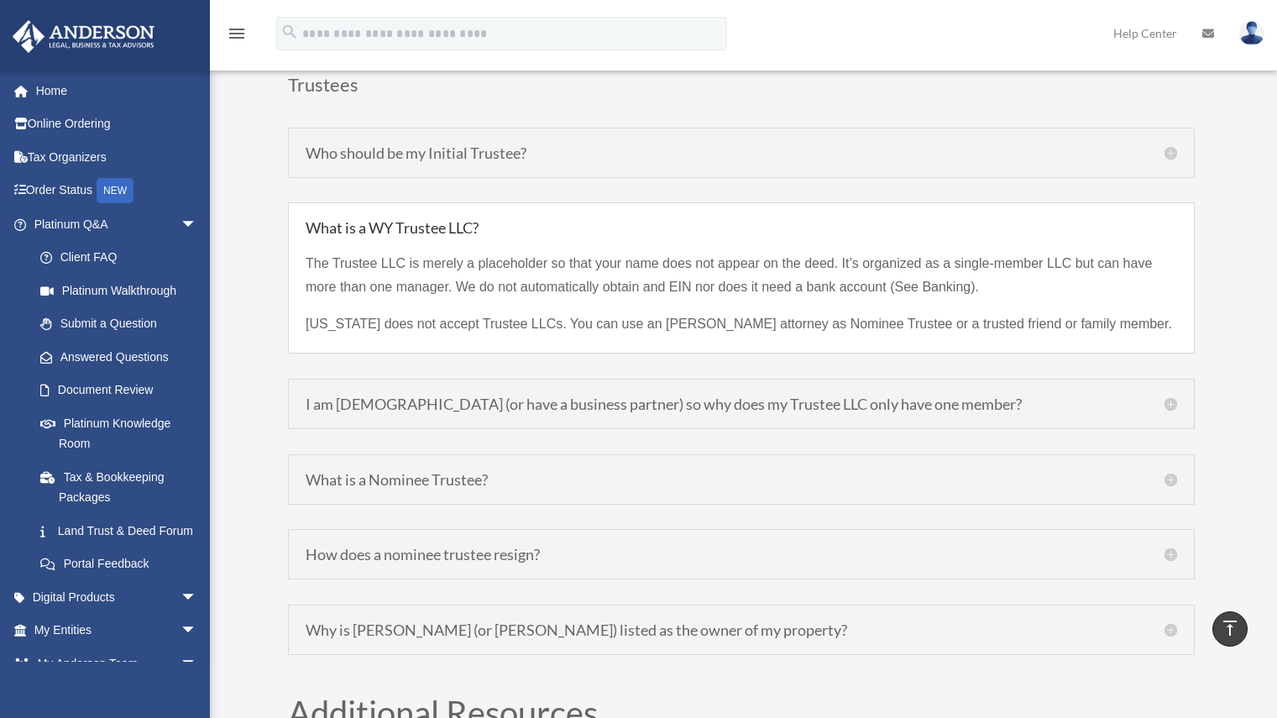
scroll to position [5610, 0]
click at [458, 453] on div "What is a Nominee Trustee? A Nominee Trustee is an [PERSON_NAME] attorney who t…" at bounding box center [741, 478] width 907 height 50
click at [418, 471] on h5 "What is a Nominee Trustee?" at bounding box center [742, 478] width 872 height 15
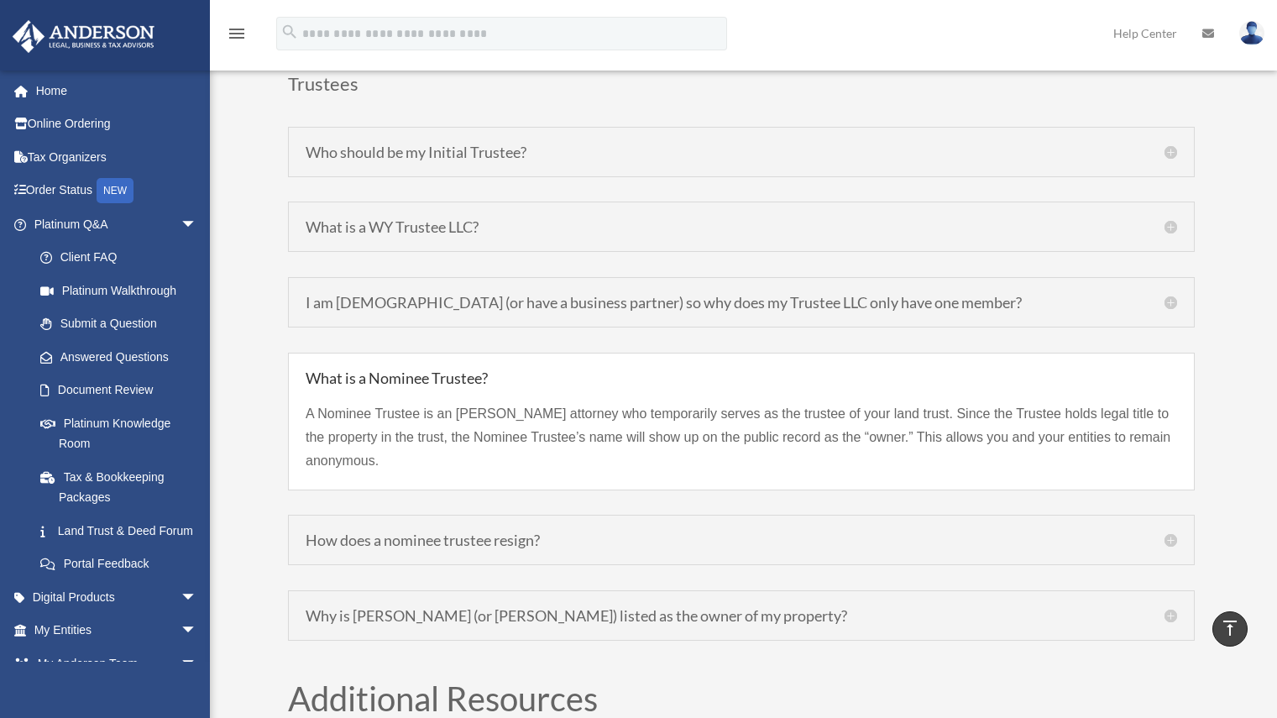
click at [438, 608] on h5 "Why is [PERSON_NAME] (or [PERSON_NAME]) listed as the owner of my property?" at bounding box center [742, 615] width 872 height 15
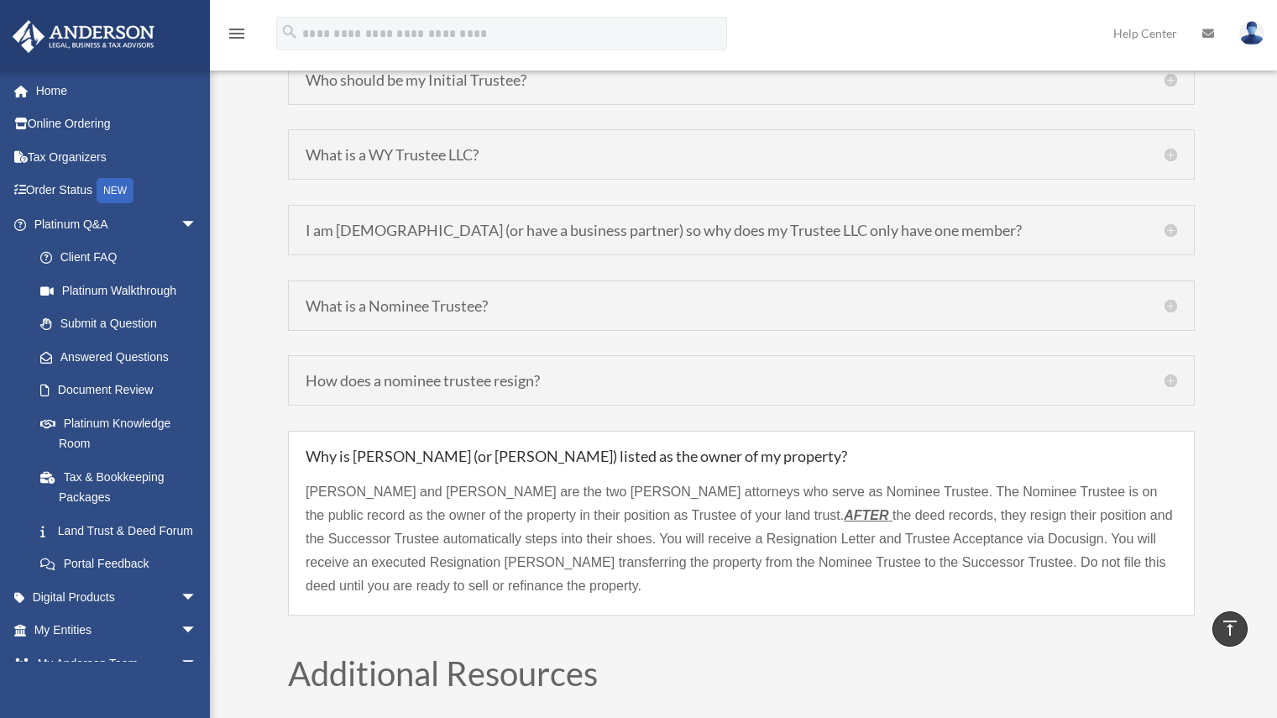
scroll to position [5685, 0]
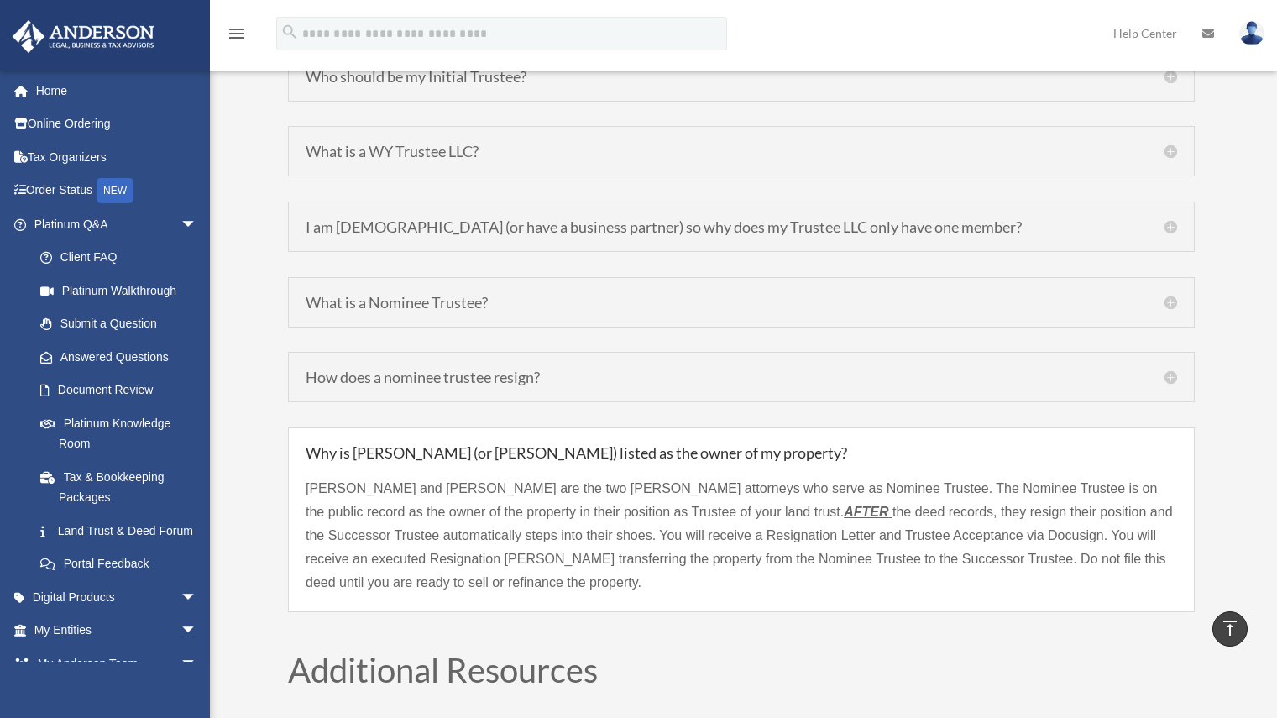
click at [458, 364] on div "How does a nominee trustee resign? A nominee trustee can resign by executing a …" at bounding box center [741, 377] width 907 height 50
click at [458, 370] on h5 "How does a nominee trustee resign?" at bounding box center [742, 377] width 872 height 15
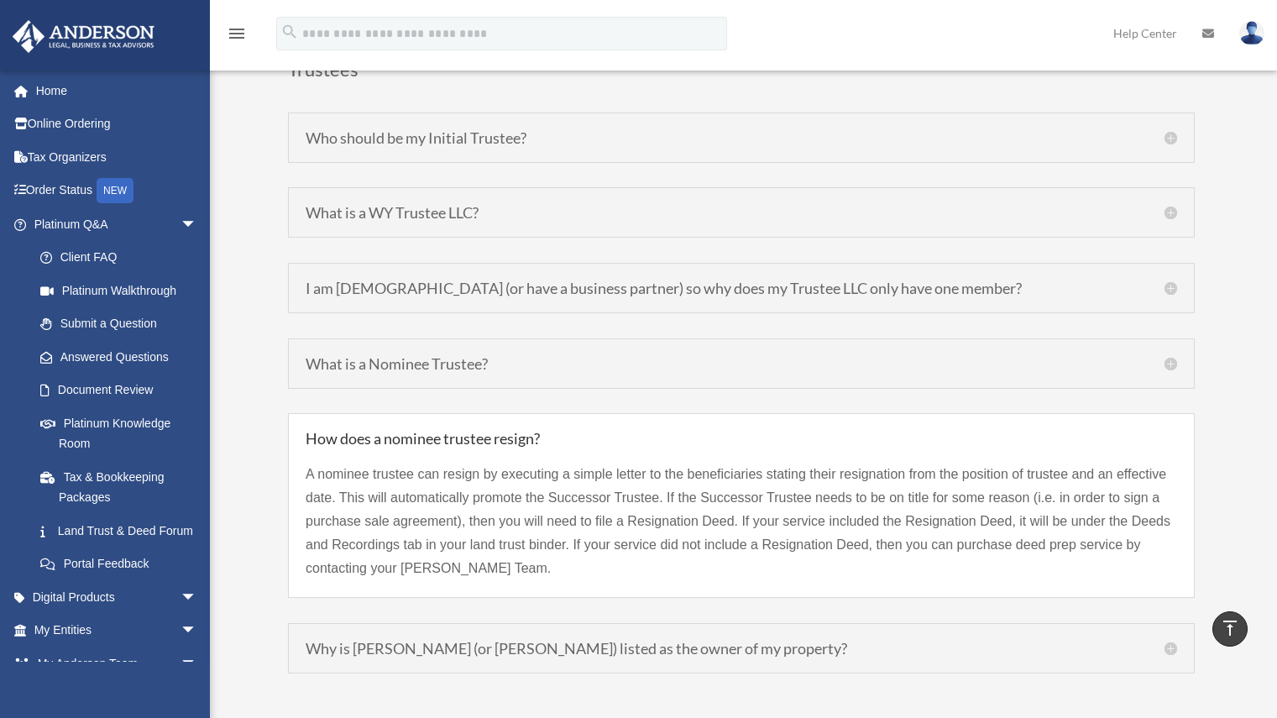
scroll to position [5622, 0]
click at [669, 283] on h5 "I am [DEMOGRAPHIC_DATA] (or have a business partner) so why does my Trustee LLC…" at bounding box center [742, 290] width 872 height 15
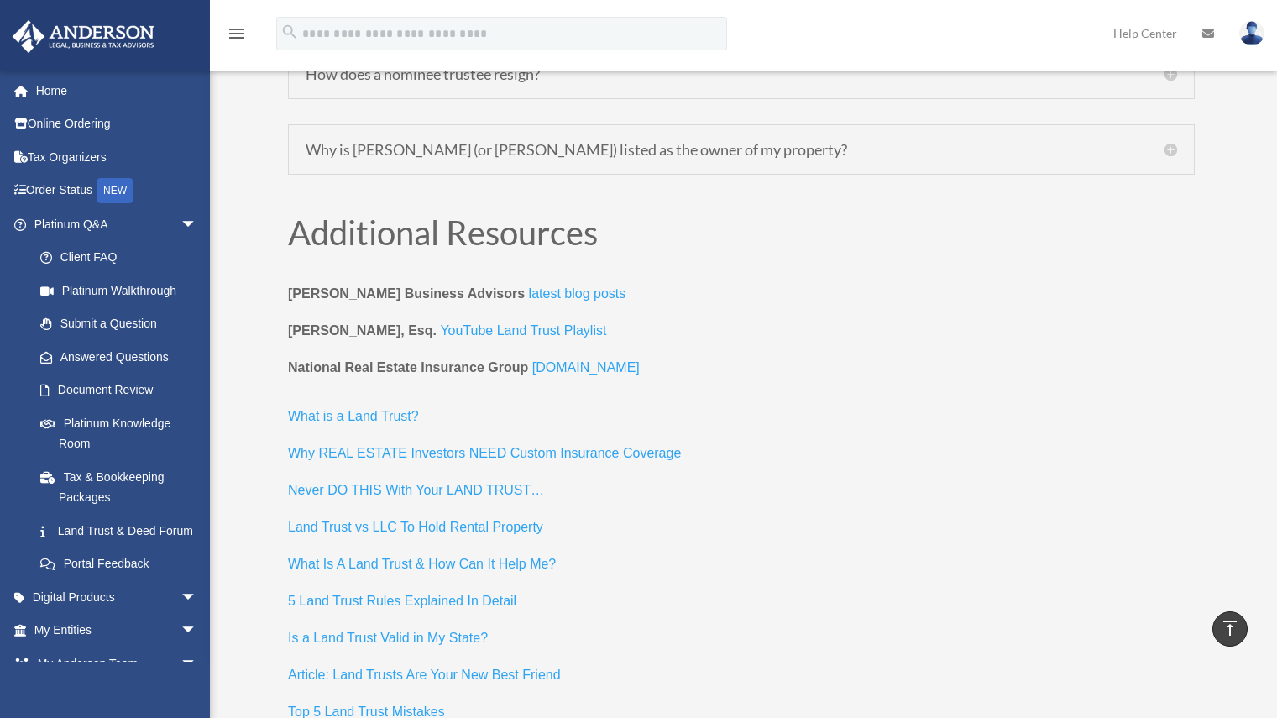
scroll to position [6017, 0]
